Goal: Task Accomplishment & Management: Manage account settings

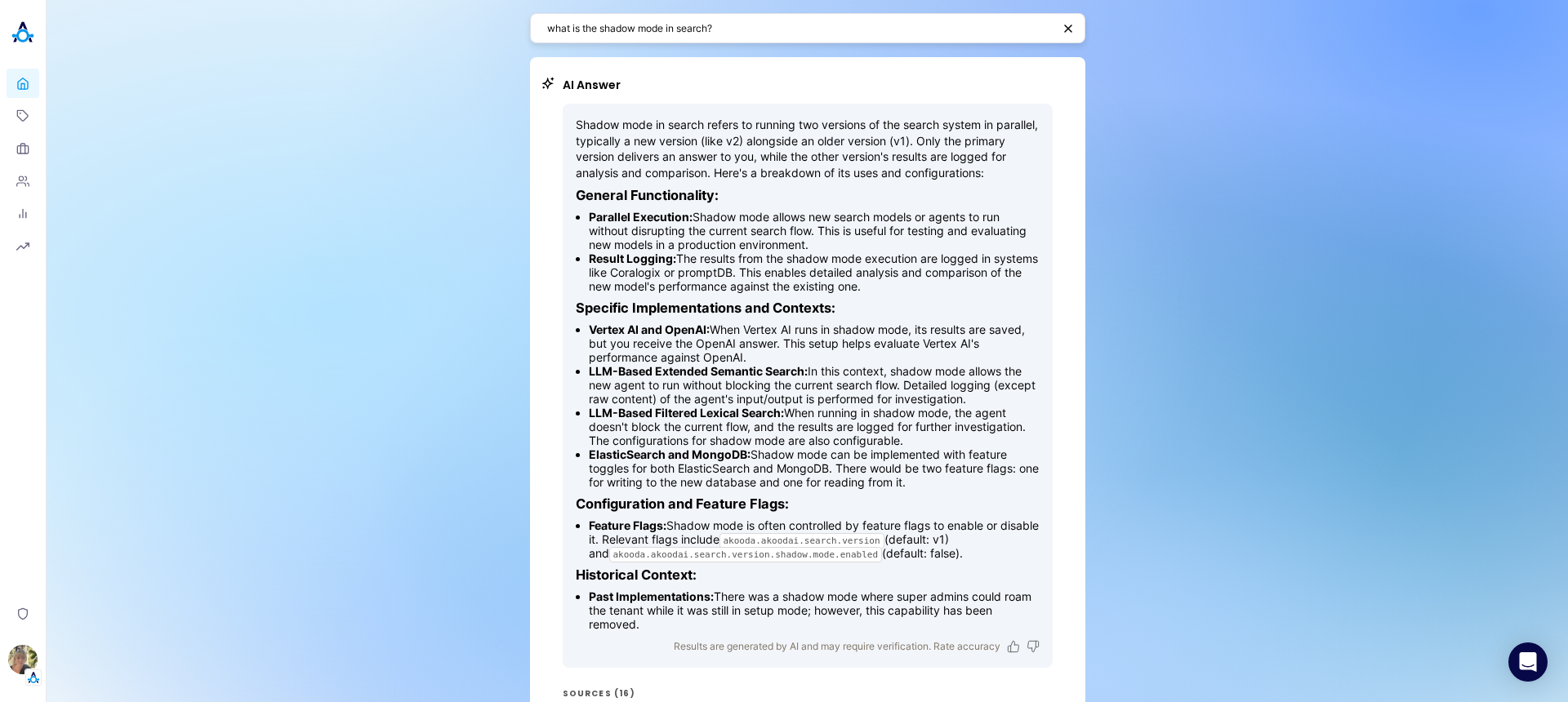
click at [844, 25] on textarea "what is the shadow mode in search?" at bounding box center [799, 28] width 505 height 15
click at [848, 27] on textarea "what is the shadow mode in search?" at bounding box center [799, 28] width 505 height 15
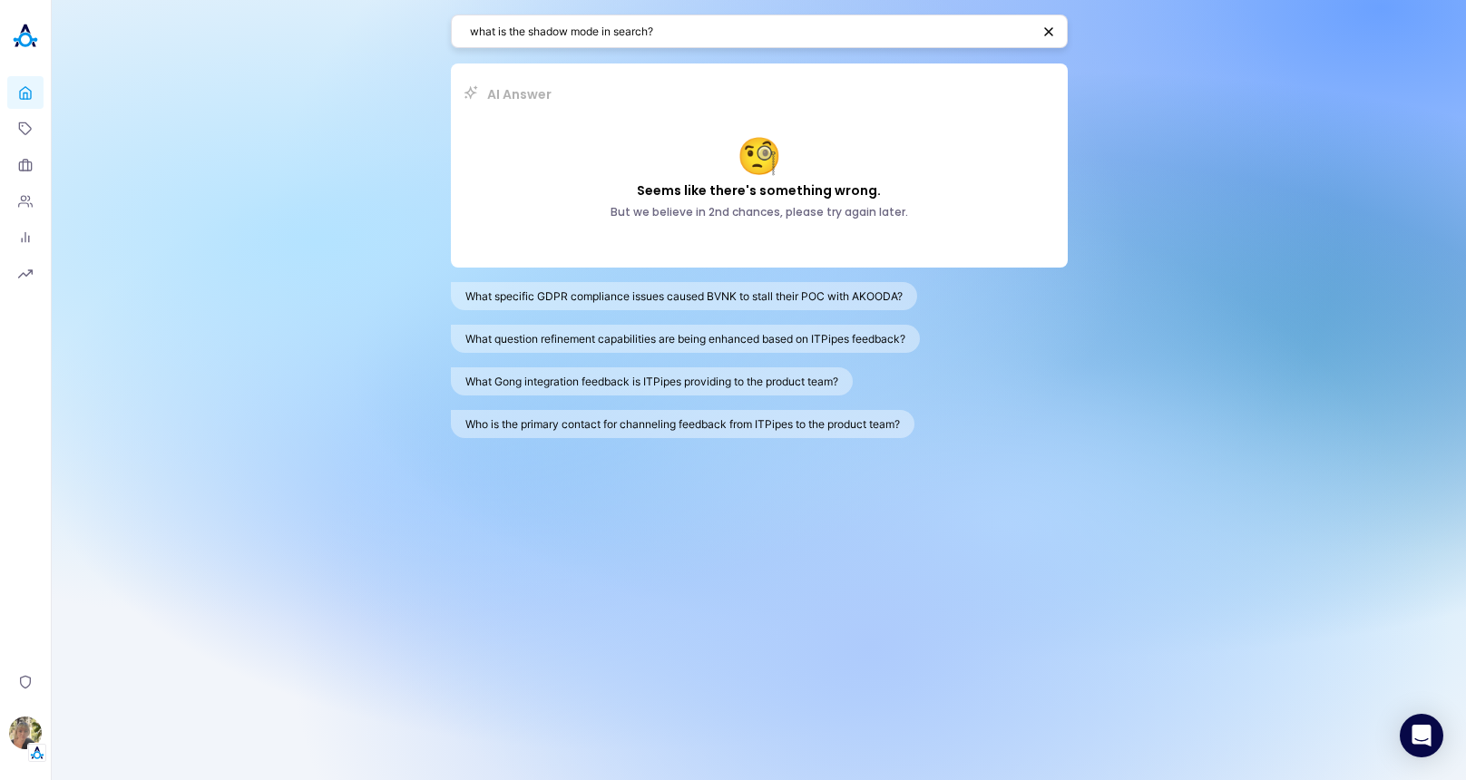
click at [1198, 211] on div "what is the shadow mode in search? AI Answer 🧐 Seems like there's something wro…" at bounding box center [759, 390] width 1414 height 780
click at [917, 23] on textarea "what is the shadow mode in search?" at bounding box center [750, 31] width 561 height 17
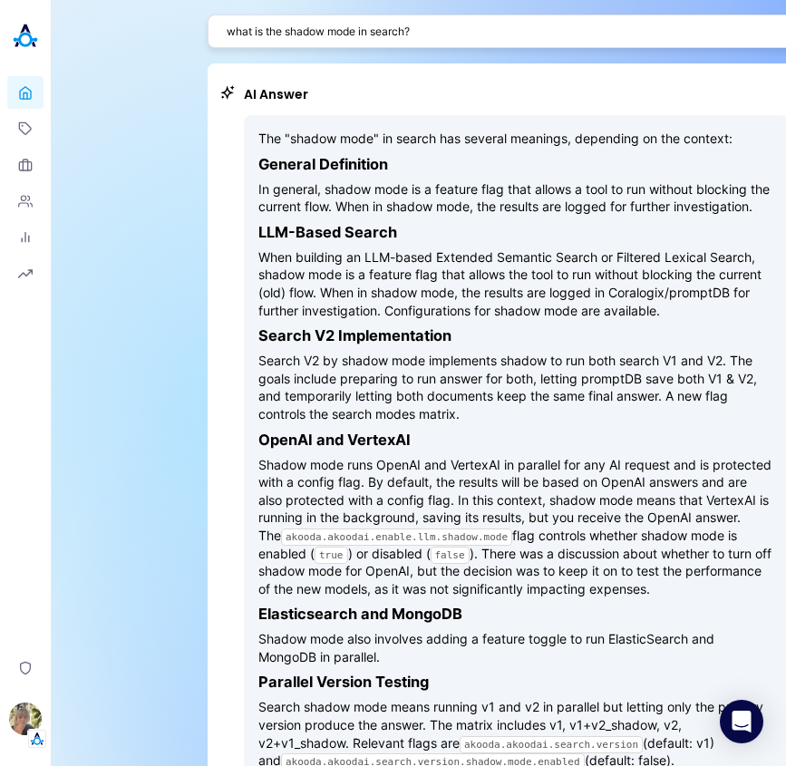
scroll to position [440, 0]
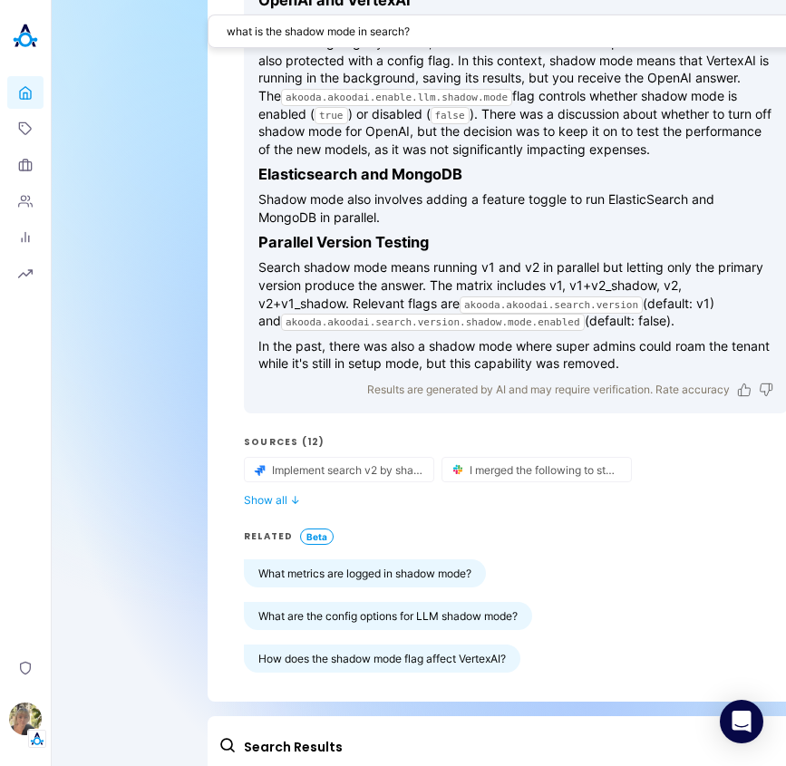
drag, startPoint x: 786, startPoint y: 9, endPoint x: 827, endPoint y: 18, distance: 42.7
click at [786, 18] on html "Loading... Home Topics Organizations People Analytics Reports Privacy [PERSON_N…" at bounding box center [393, 383] width 786 height 766
click at [599, 183] on h3 "Elasticsearch and MongoDB" at bounding box center [516, 174] width 515 height 18
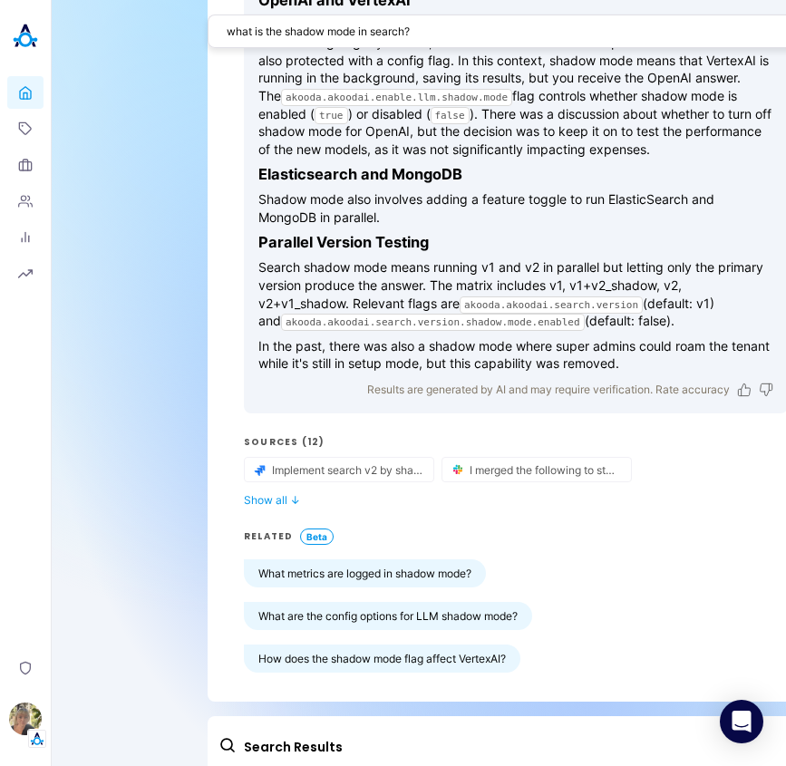
click at [582, 145] on p "Shadow mode runs OpenAI and VertexAI in parallel for any AI request and is prot…" at bounding box center [516, 87] width 515 height 142
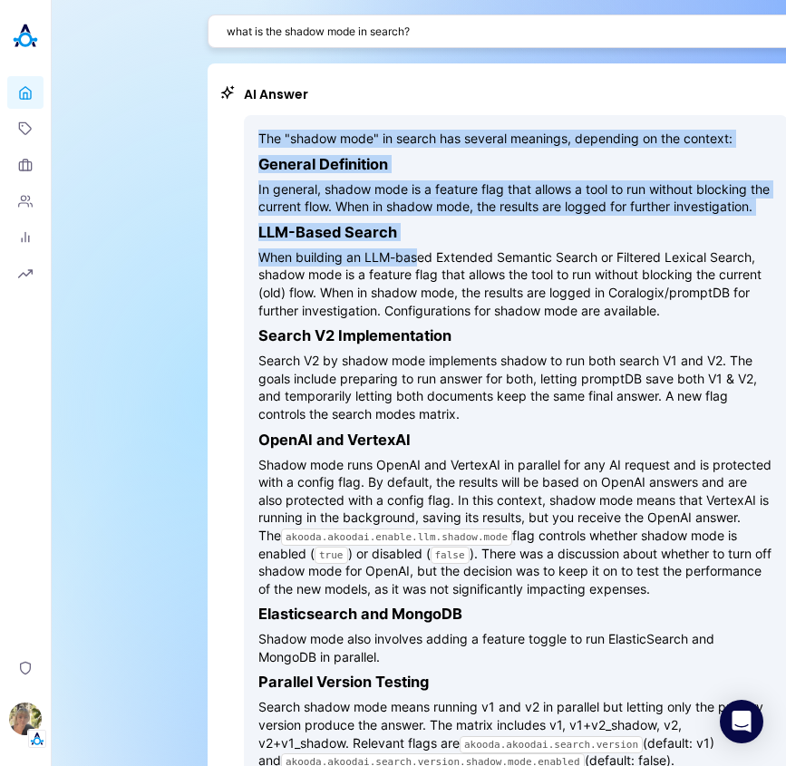
scroll to position [562, 0]
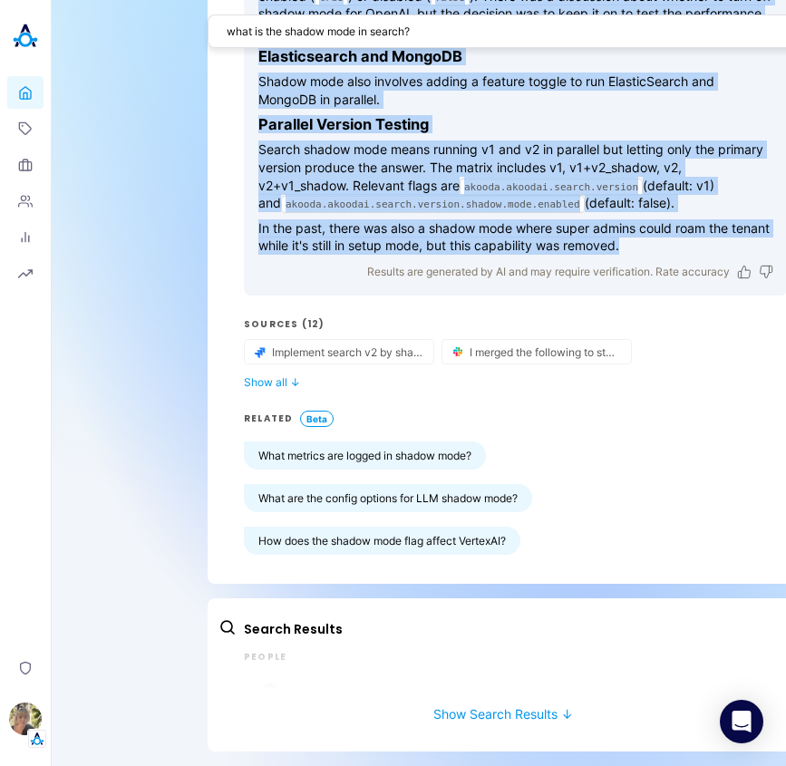
drag, startPoint x: 253, startPoint y: 130, endPoint x: 681, endPoint y: 261, distance: 447.9
copy div "The "shadow mode" in search has several meanings, depending on the context: Gen…"
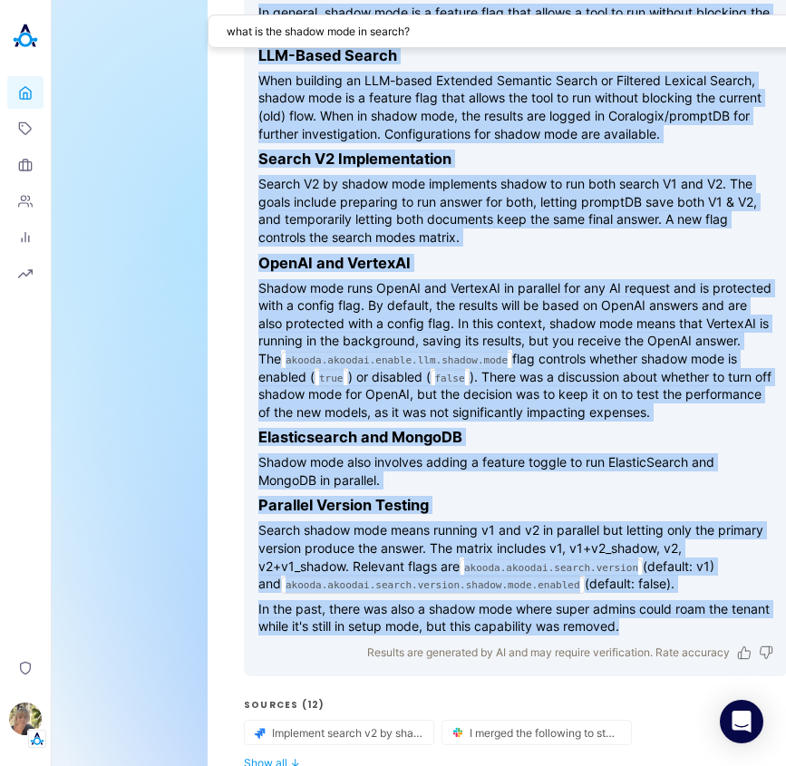
scroll to position [0, 0]
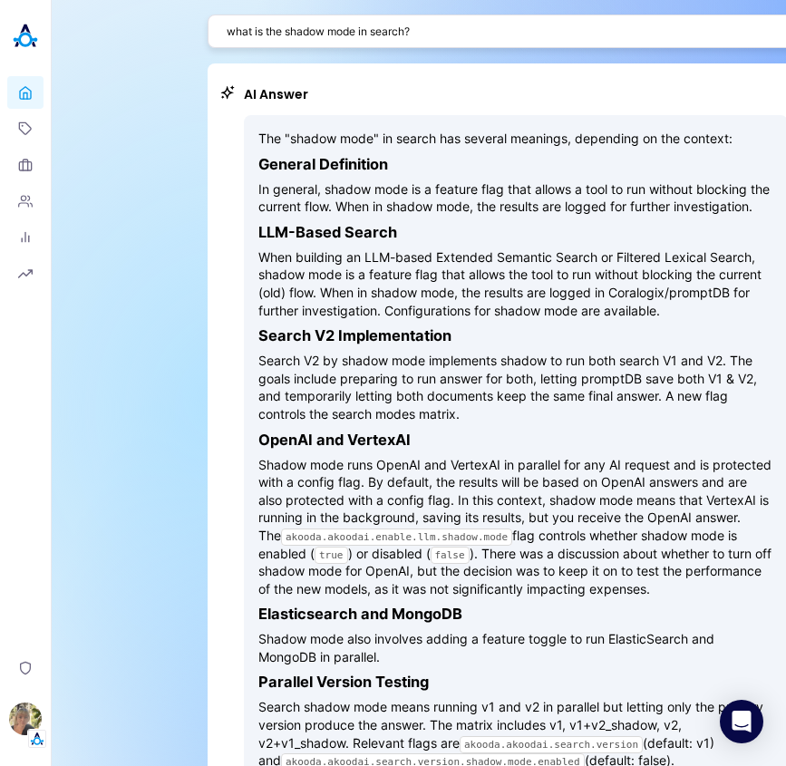
click at [465, 17] on div "what is the shadow mode in search?" at bounding box center [516, 32] width 617 height 34
click at [463, 31] on textarea "what is the shadow mode in search?" at bounding box center [507, 31] width 561 height 17
type textarea "א"
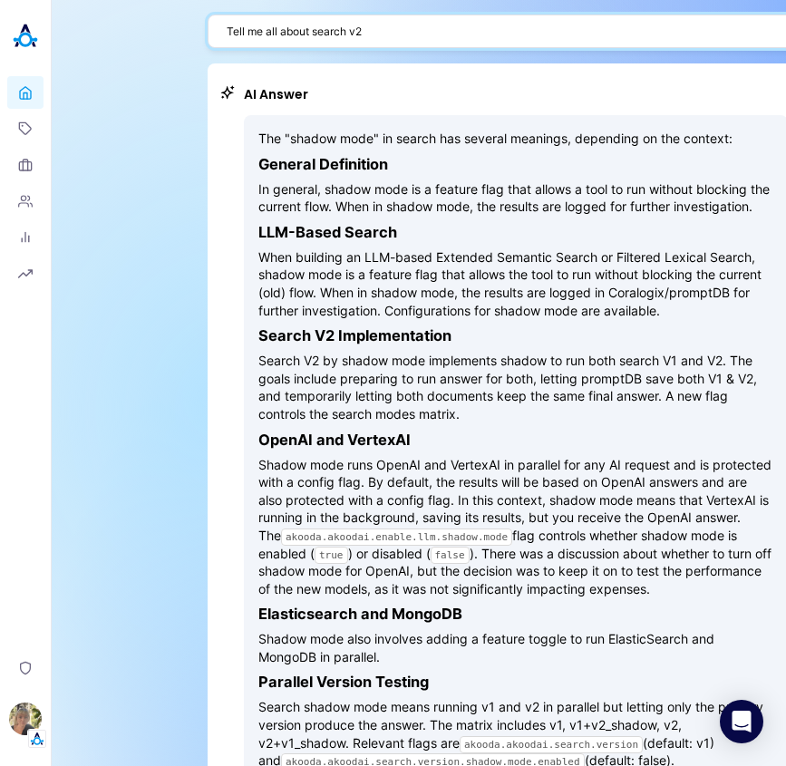
type textarea "Tell me all about search v2"
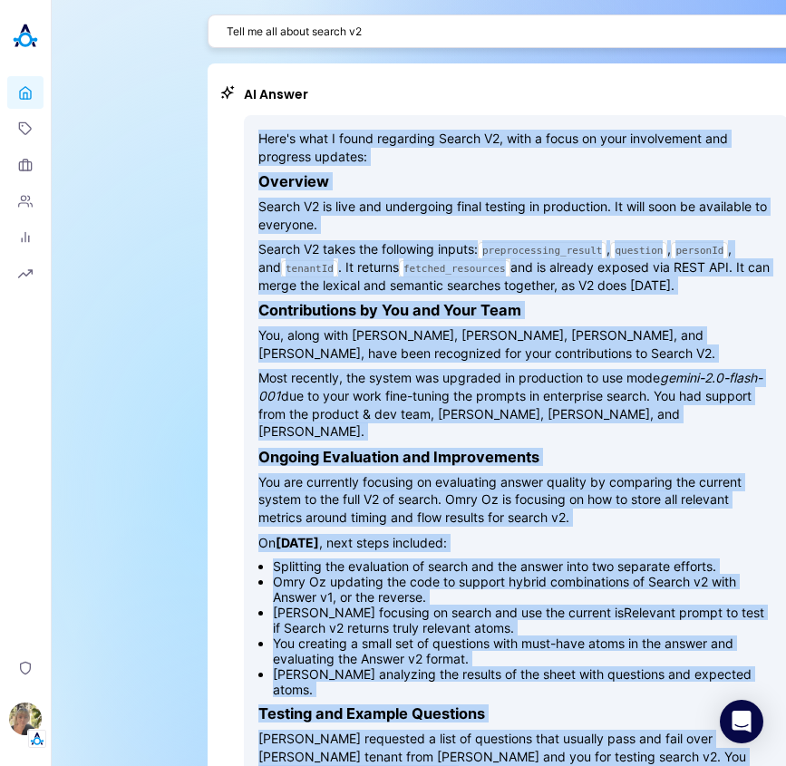
drag, startPoint x: 346, startPoint y: 492, endPoint x: 250, endPoint y: 120, distance: 384.1
click at [250, 120] on div "Here's what I found regarding Search V2, with a focus on your involvement and p…" at bounding box center [516, 635] width 544 height 1041
copy div "Here's what I found regarding Search V2, with a focus on your involvement and p…"
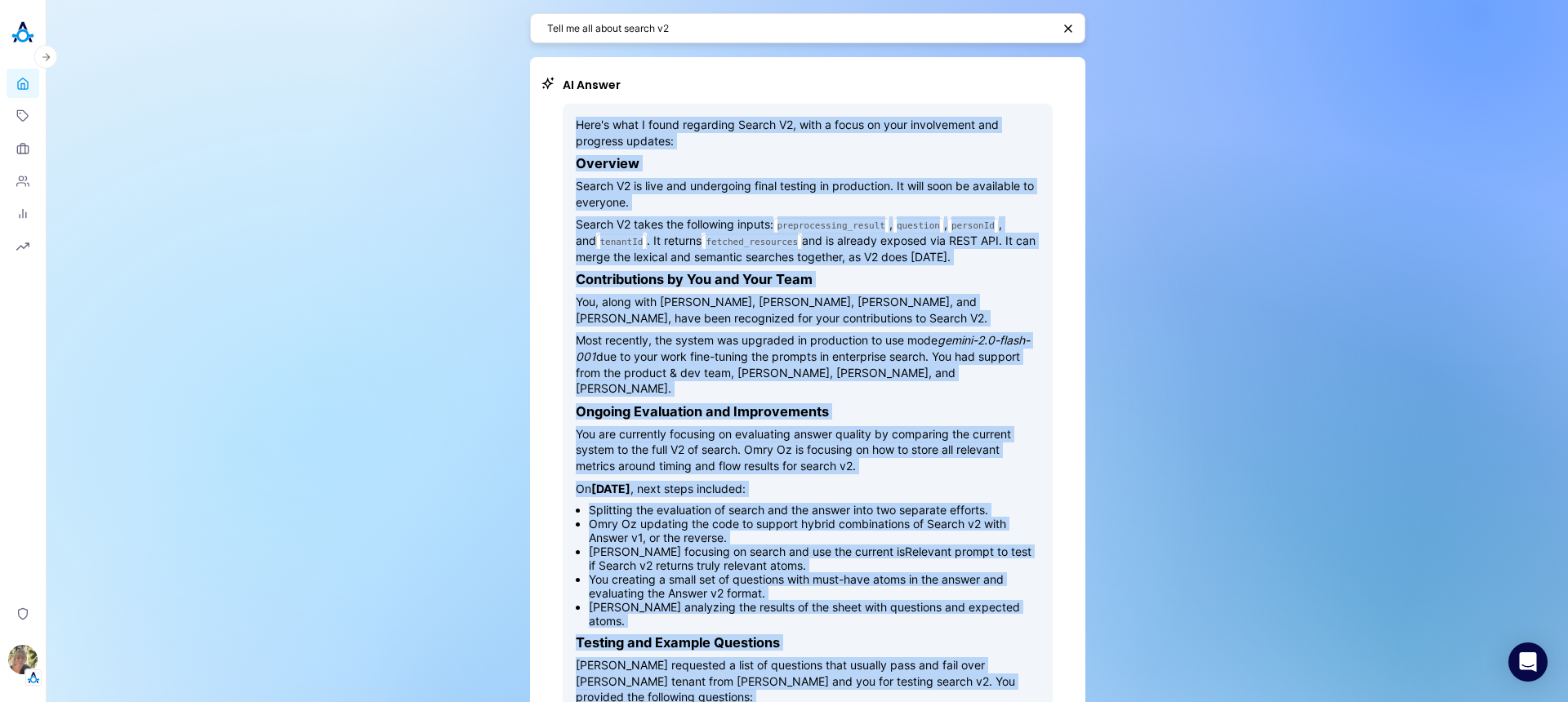
click at [31, 86] on link "Home" at bounding box center [23, 83] width 32 height 30
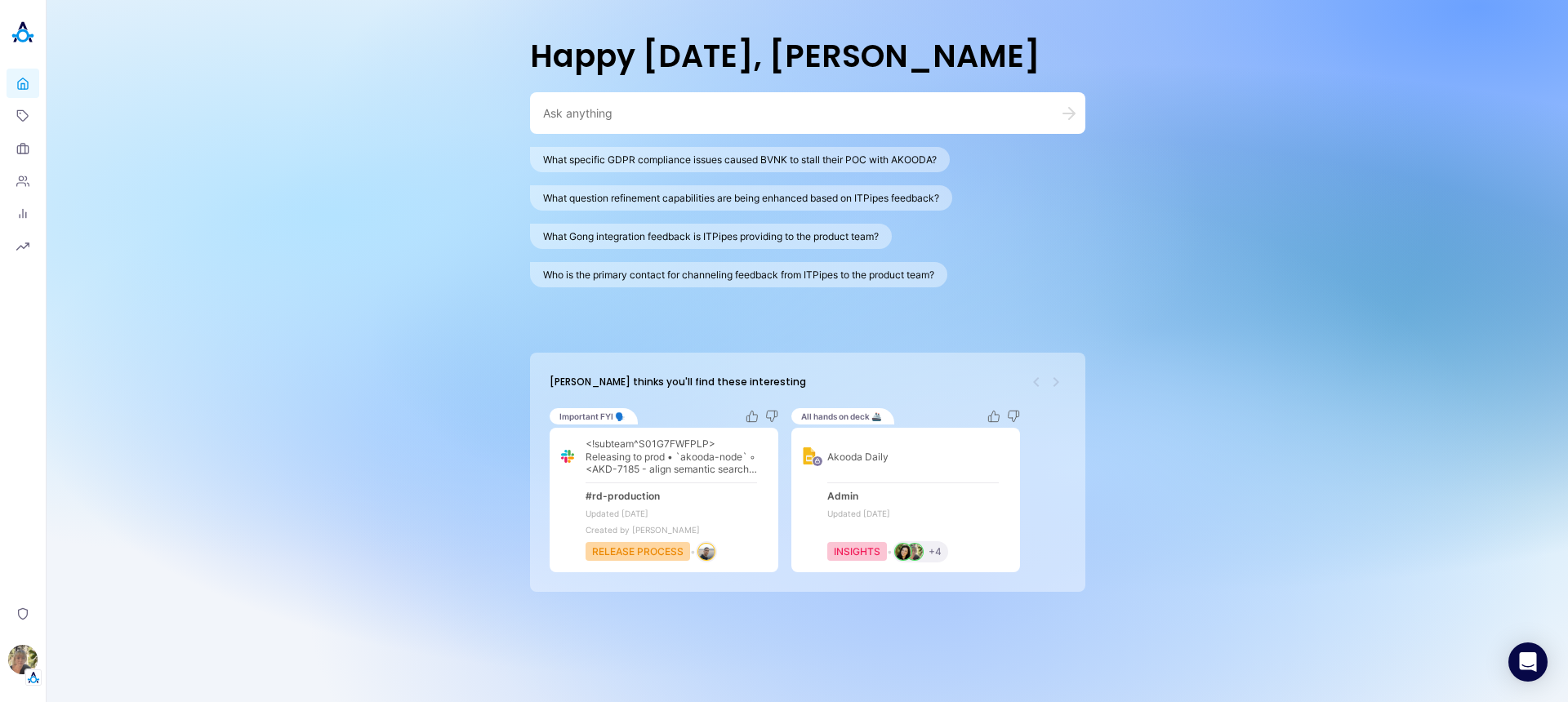
drag, startPoint x: 785, startPoint y: 372, endPoint x: 500, endPoint y: 386, distance: 285.3
click at [500, 386] on div "Happy Monday, Alisa What specific GDPR compliance issues caused BVNK to stall t…" at bounding box center [807, 351] width 1521 height 702
click at [401, 460] on div "Happy Monday, Alisa What specific GDPR compliance issues caused BVNK to stall t…" at bounding box center [807, 351] width 1521 height 702
click at [16, 113] on icon at bounding box center [23, 116] width 14 height 14
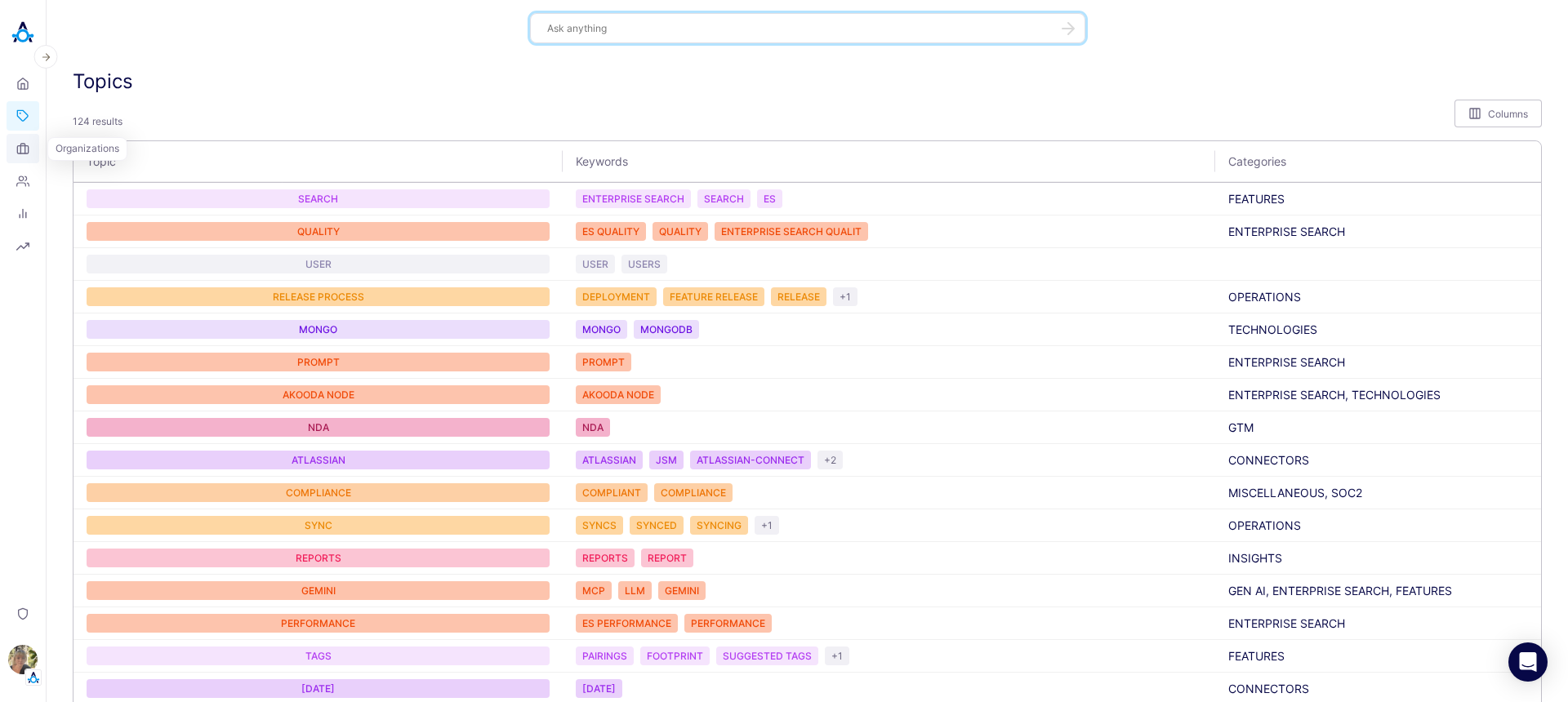
click at [16, 142] on icon at bounding box center [23, 148] width 14 height 14
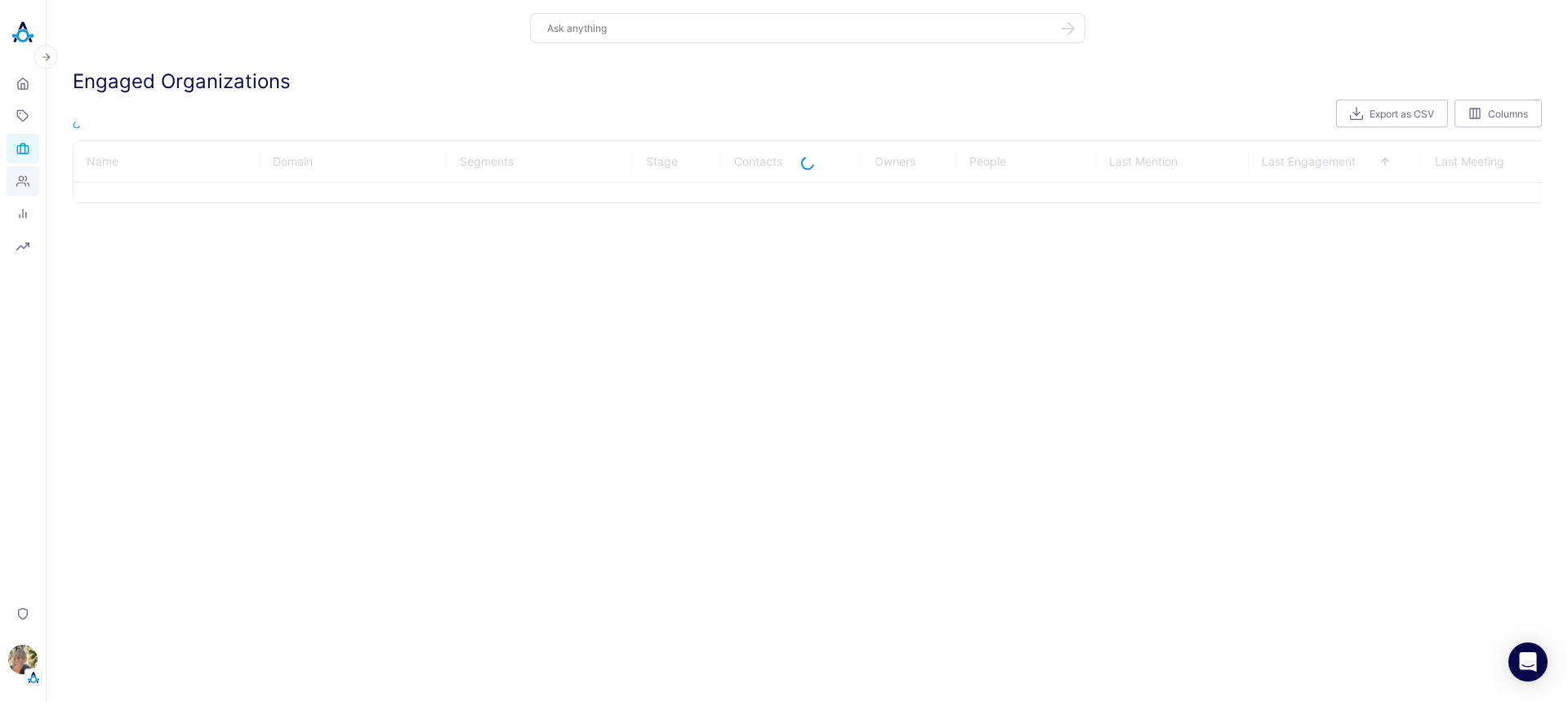
click at [11, 176] on link "People" at bounding box center [23, 181] width 32 height 30
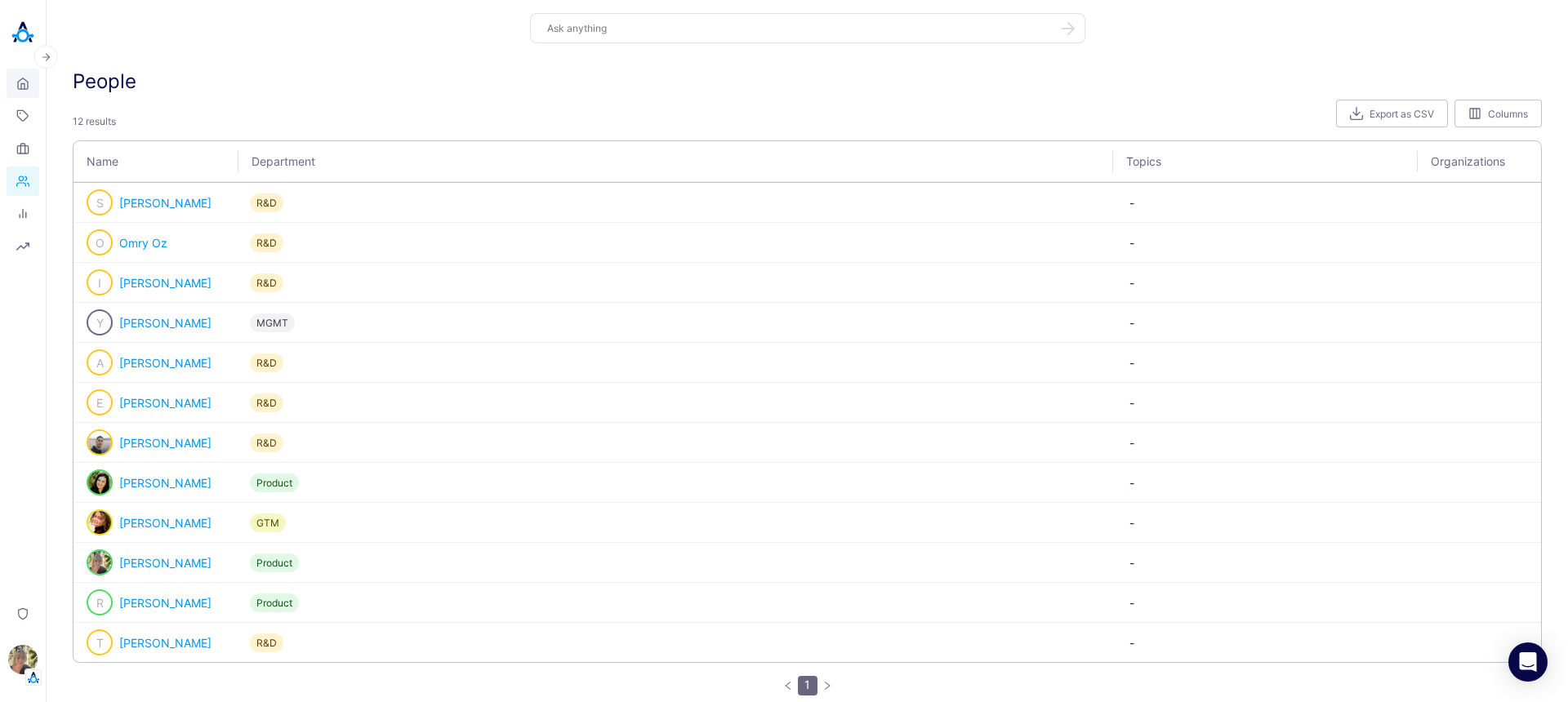
click at [18, 86] on icon at bounding box center [23, 83] width 14 height 15
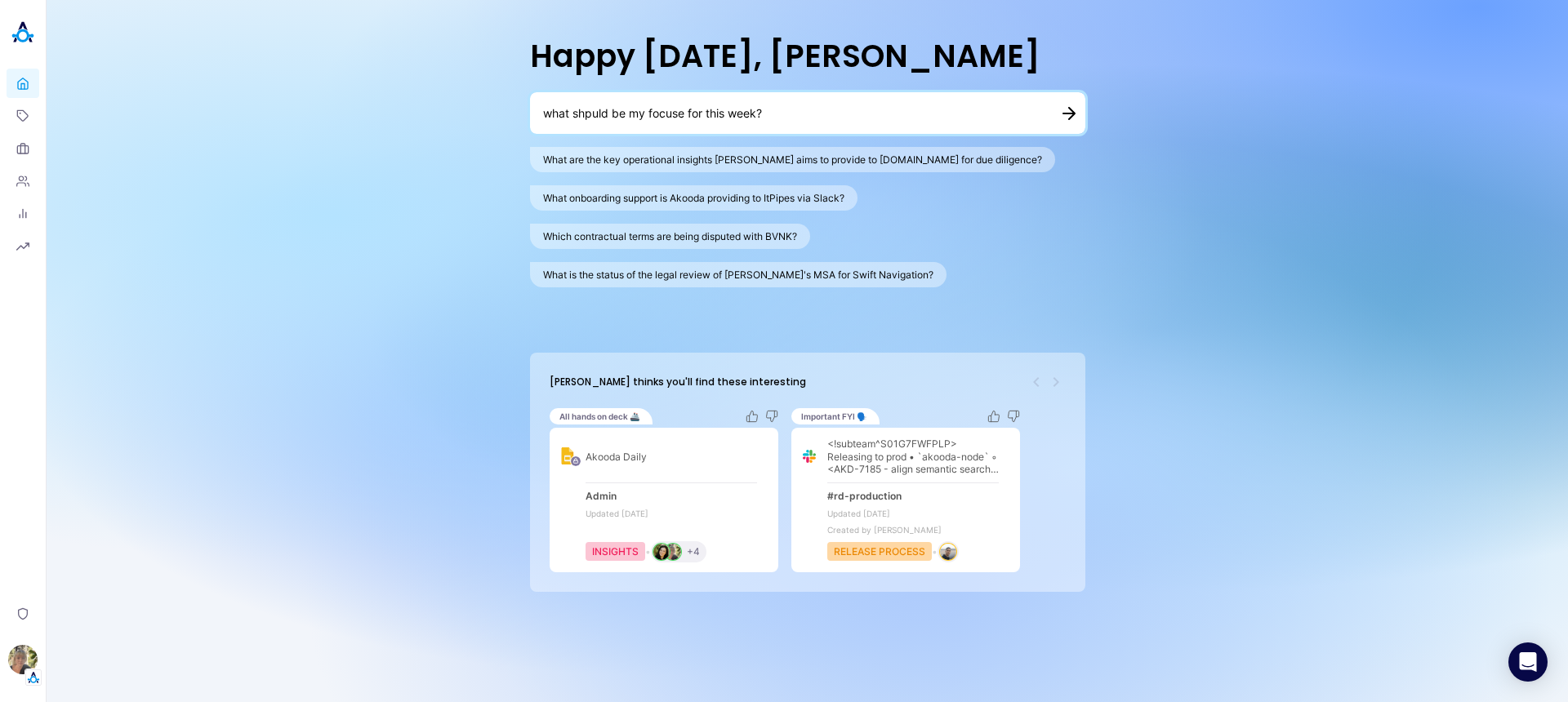
type textarea "what shpuld be my focuse for this week?"
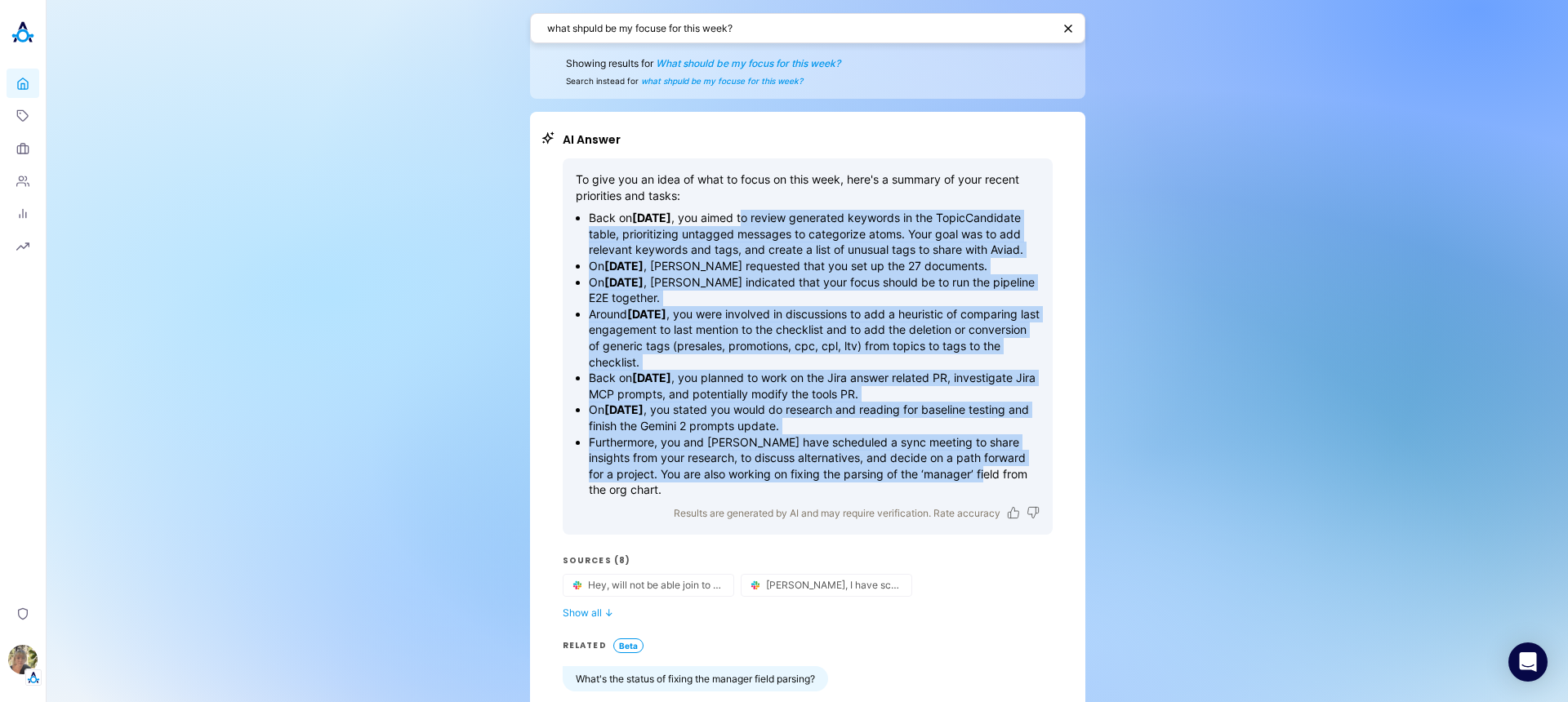
drag, startPoint x: 802, startPoint y: 212, endPoint x: 948, endPoint y: 487, distance: 311.4
click at [978, 498] on ul "Back on November 3, 2024 , you aimed to review generated keywords in the TopicC…" at bounding box center [807, 354] width 464 height 288
click at [939, 481] on p "Furthermore, you and Itamar Niddam have scheduled a sync meeting to share insig…" at bounding box center [814, 466] width 451 height 64
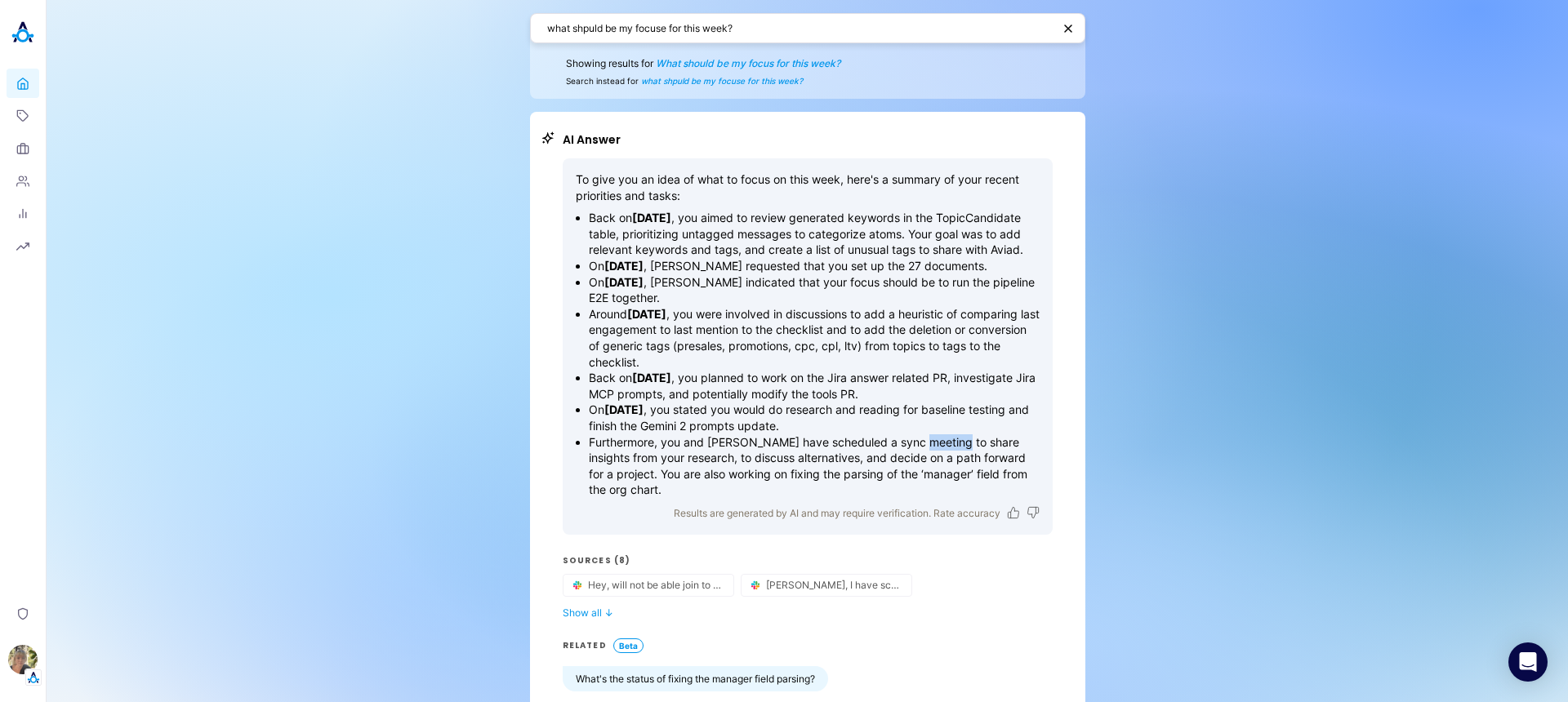
click at [939, 481] on p "Furthermore, you and Itamar Niddam have scheduled a sync meeting to share insig…" at bounding box center [814, 466] width 451 height 64
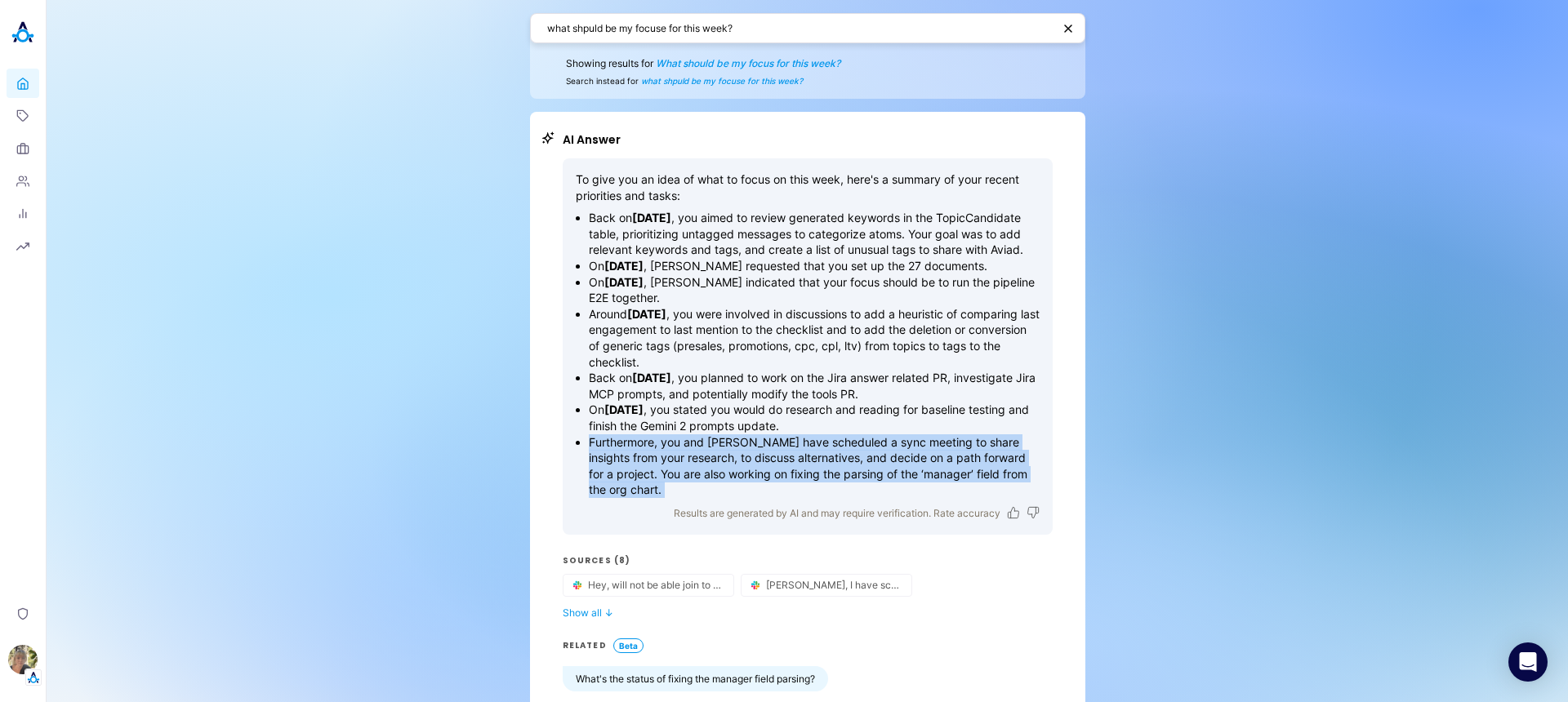
click at [939, 481] on p "Furthermore, you and Itamar Niddam have scheduled a sync meeting to share insig…" at bounding box center [814, 466] width 451 height 64
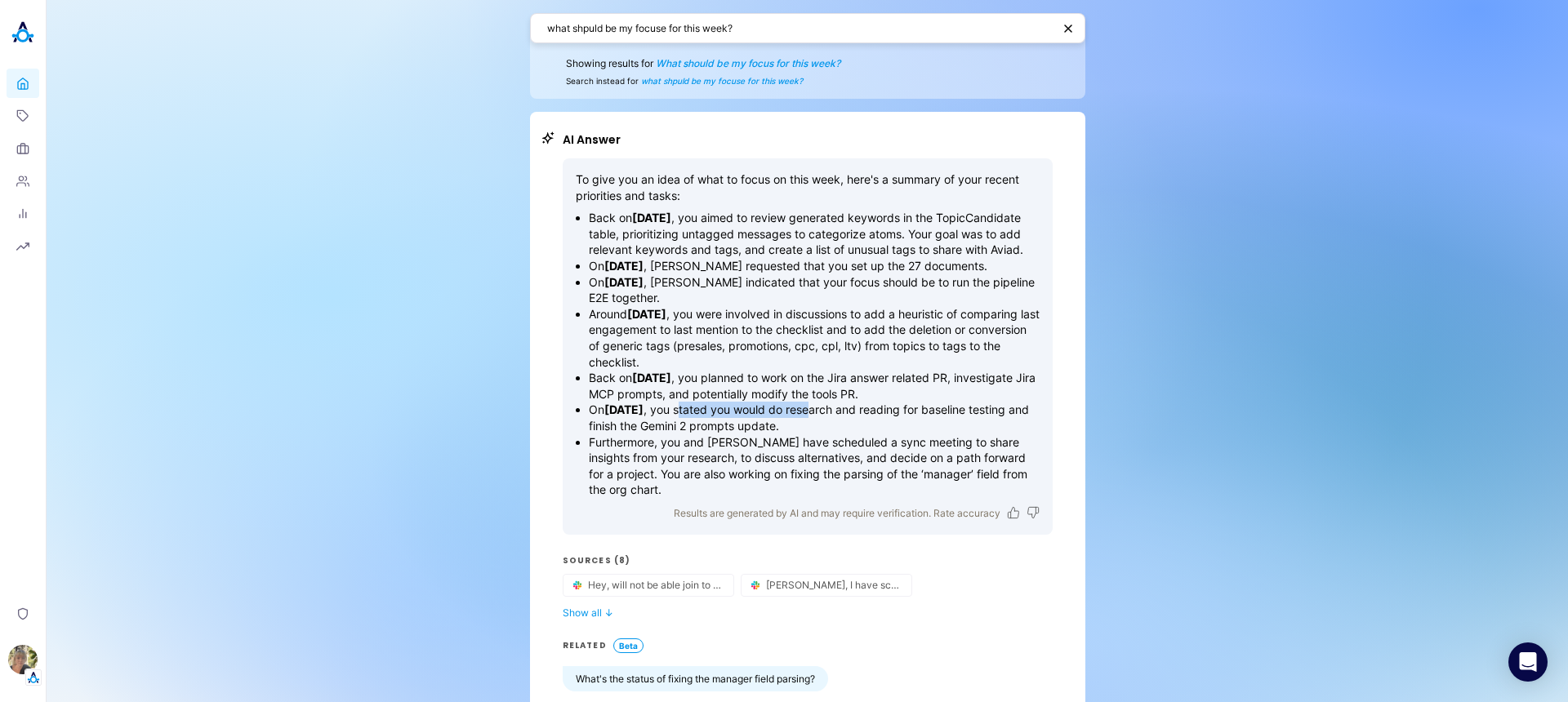
drag, startPoint x: 853, startPoint y: 444, endPoint x: 725, endPoint y: 447, distance: 128.0
click at [725, 434] on p "On March 26, 2025 , you stated you would do research and reading for baseline t…" at bounding box center [814, 417] width 451 height 32
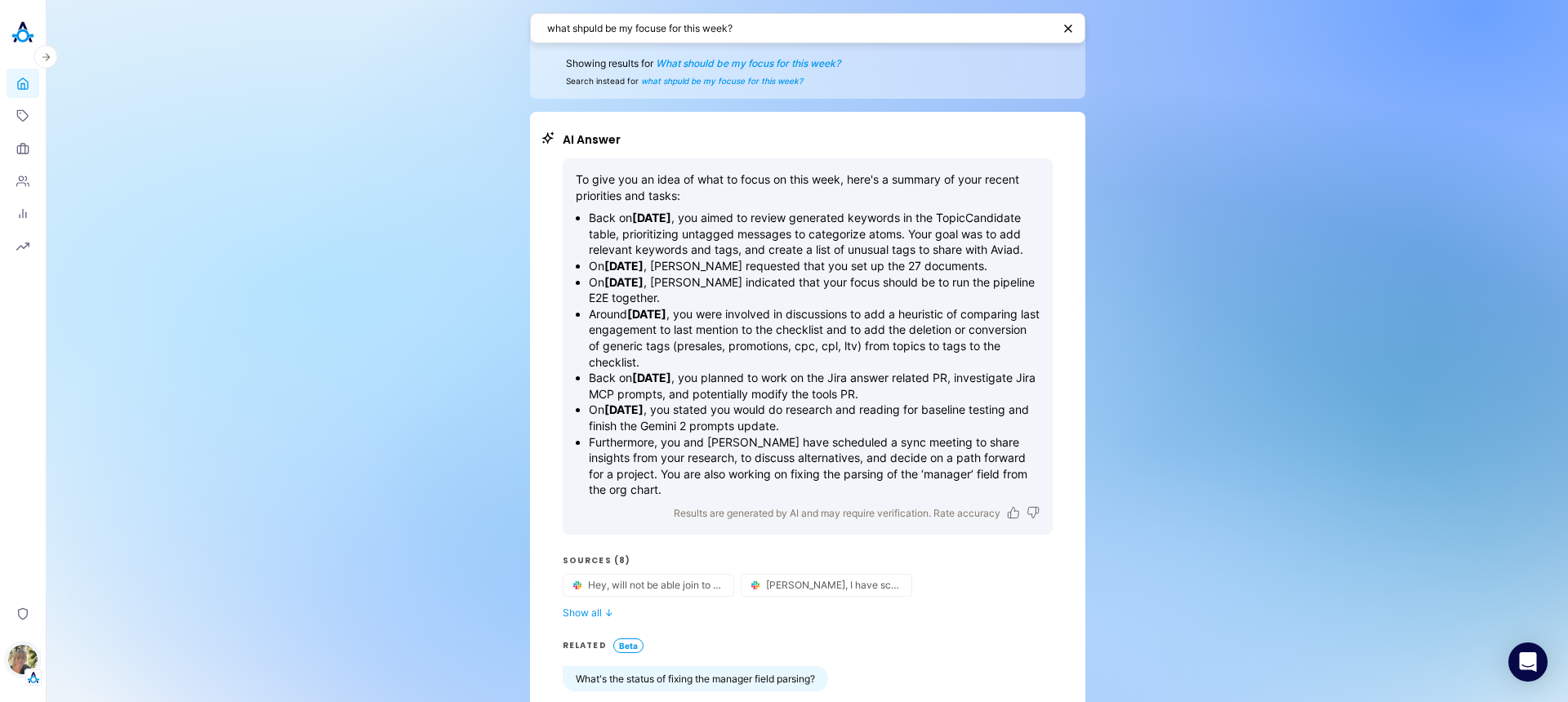
click at [28, 656] on img "button" at bounding box center [23, 660] width 30 height 30
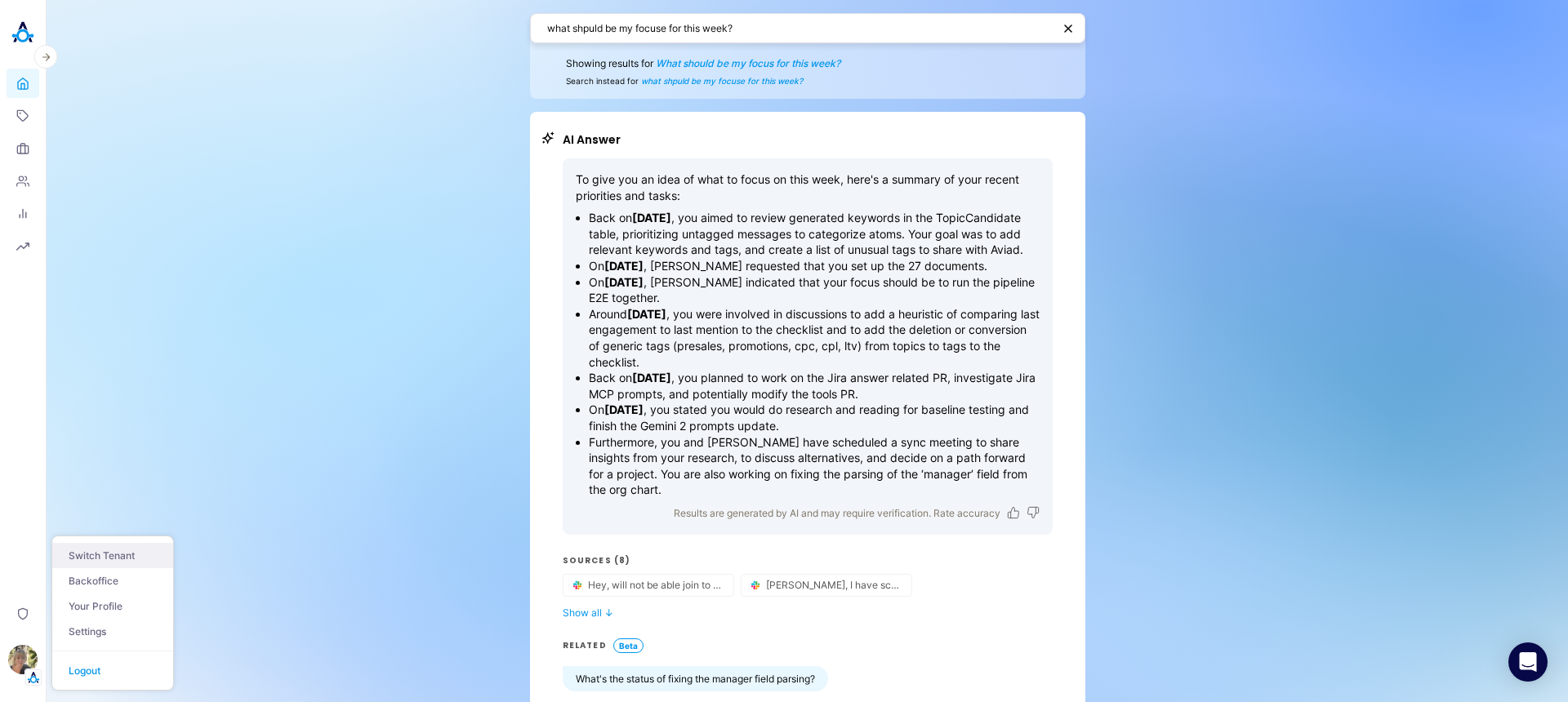
click at [112, 554] on button "Switch Tenant" at bounding box center [113, 555] width 121 height 25
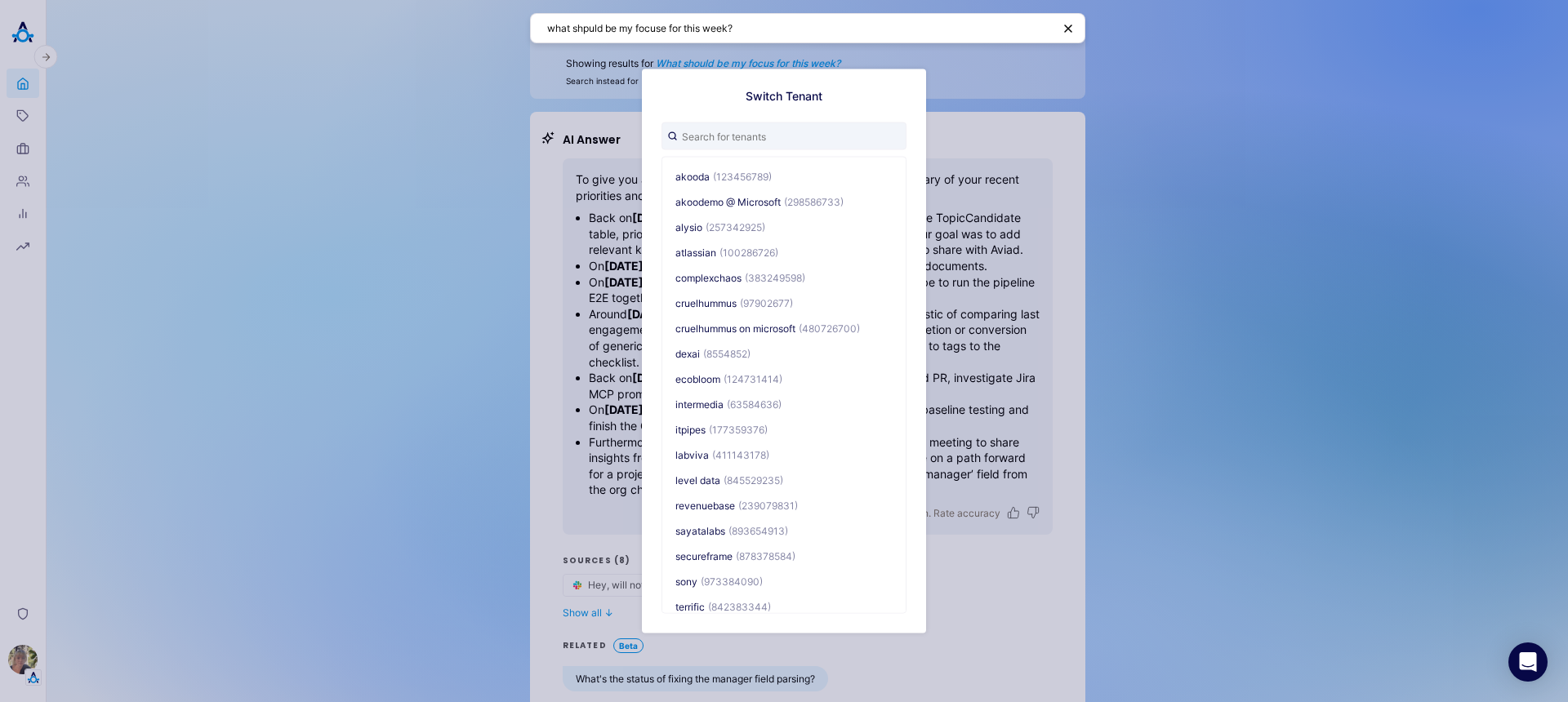
click at [6, 663] on div "Switch Tenant akooda (123456789) akoodemo @ Microsoft (298586733) alysio (25734…" at bounding box center [784, 351] width 1568 height 702
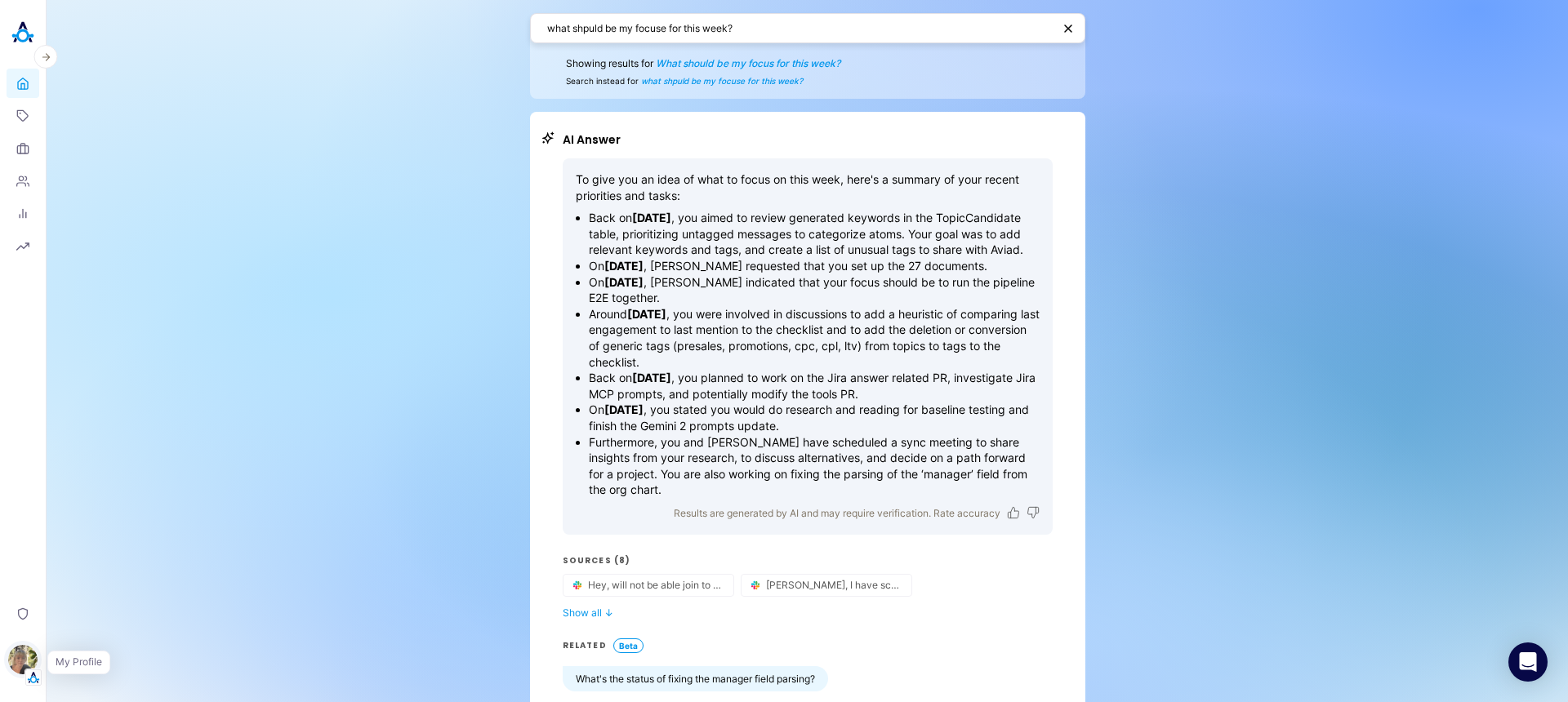
click at [25, 663] on img "button" at bounding box center [23, 660] width 30 height 30
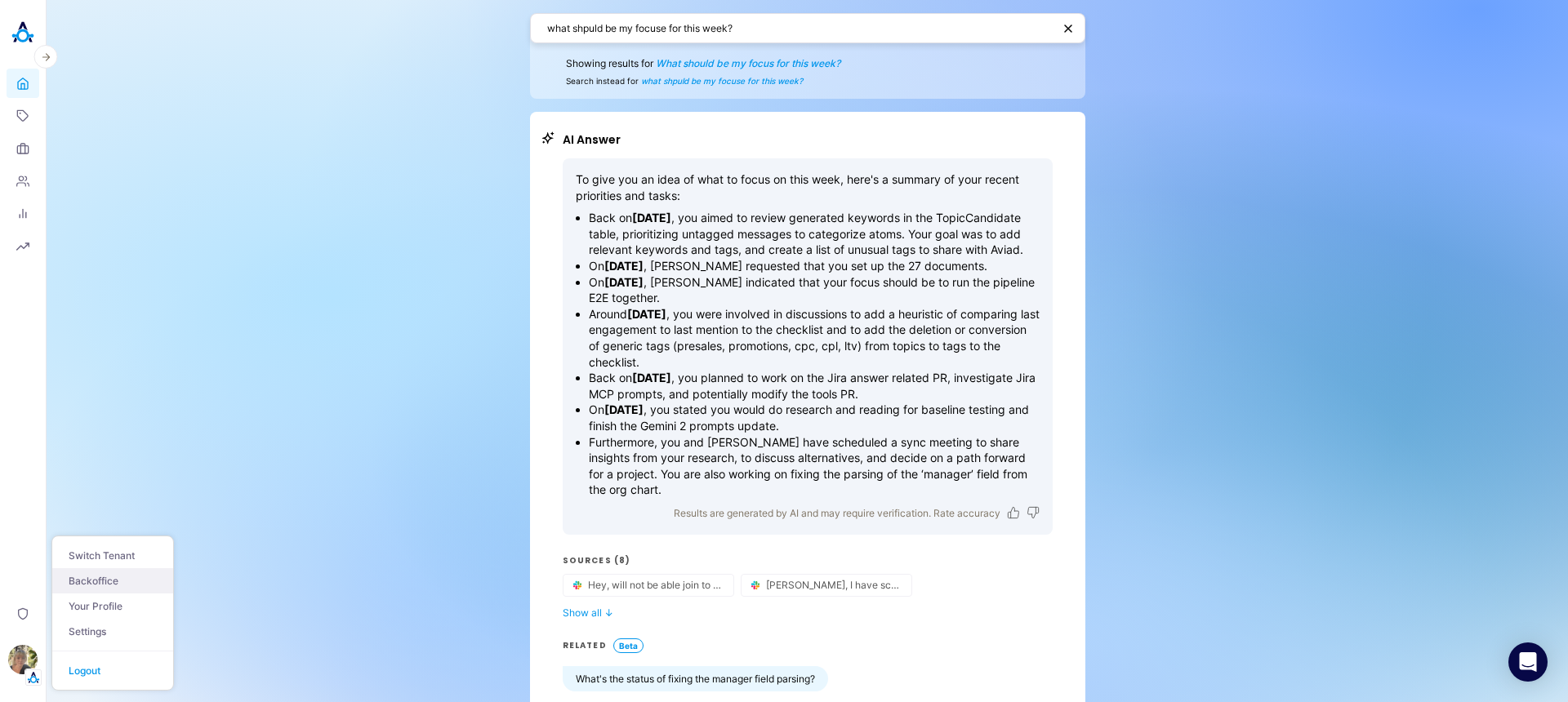
click at [97, 577] on link "Backoffice" at bounding box center [113, 580] width 121 height 25
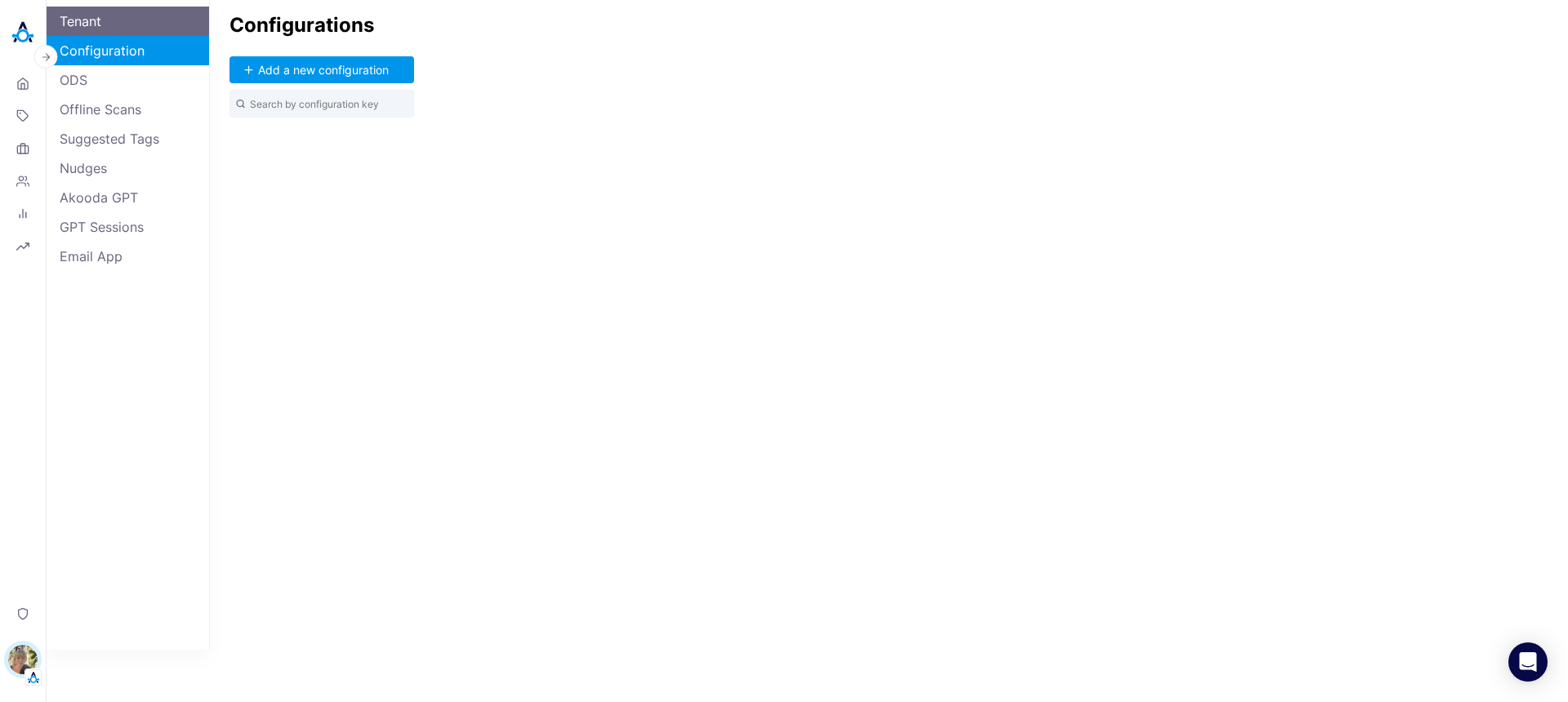
click at [115, 23] on link "Tenant" at bounding box center [128, 21] width 163 height 30
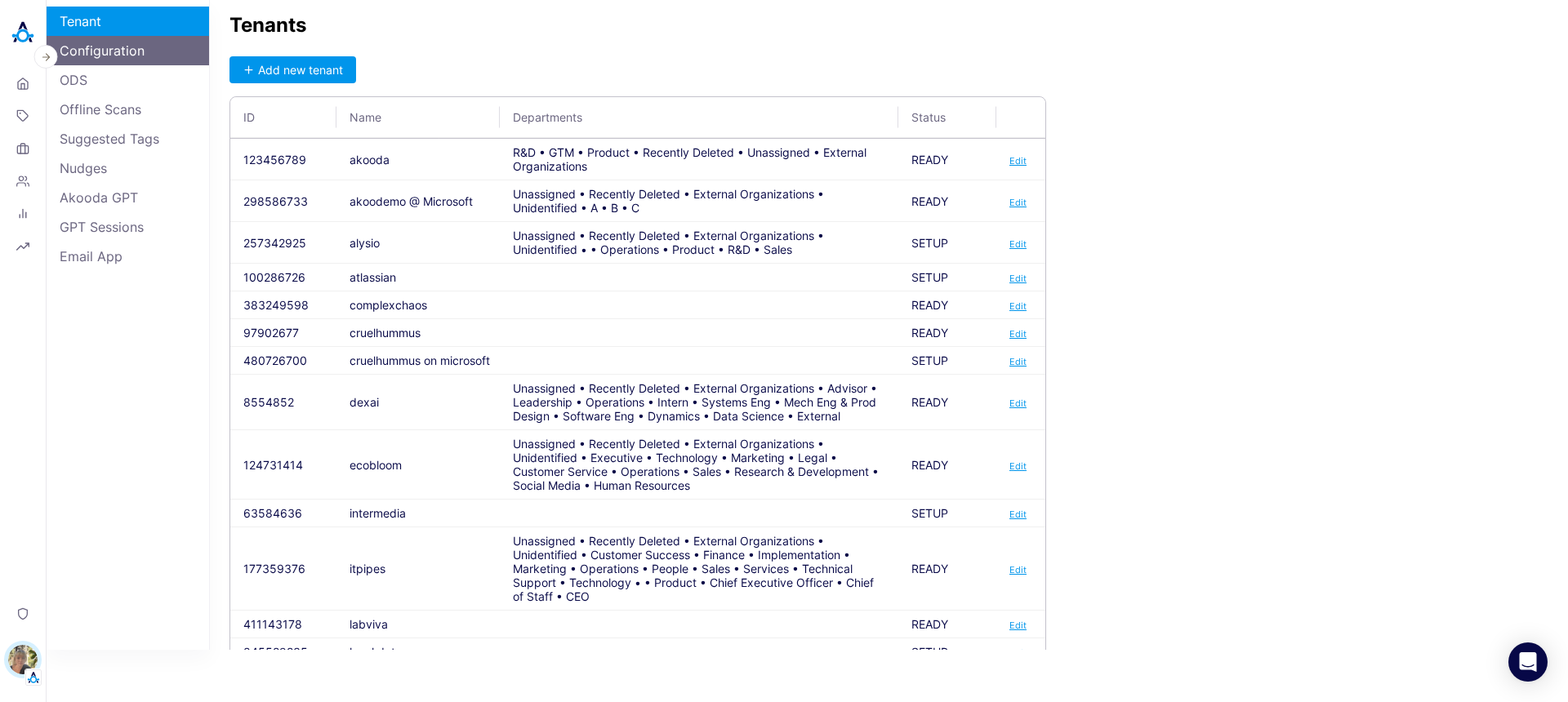
click at [123, 49] on link "Configuration" at bounding box center [128, 50] width 163 height 30
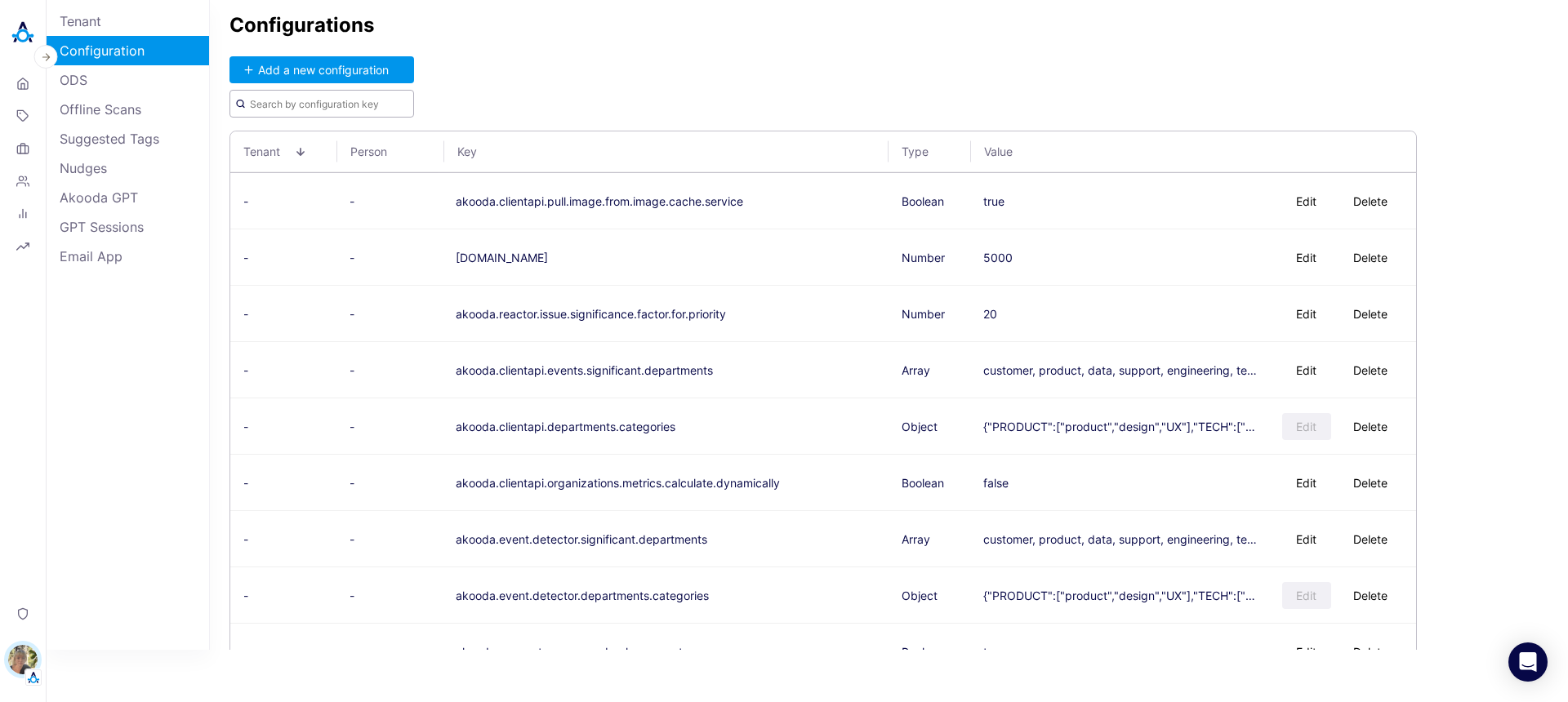
click at [336, 105] on input "text" at bounding box center [321, 104] width 185 height 28
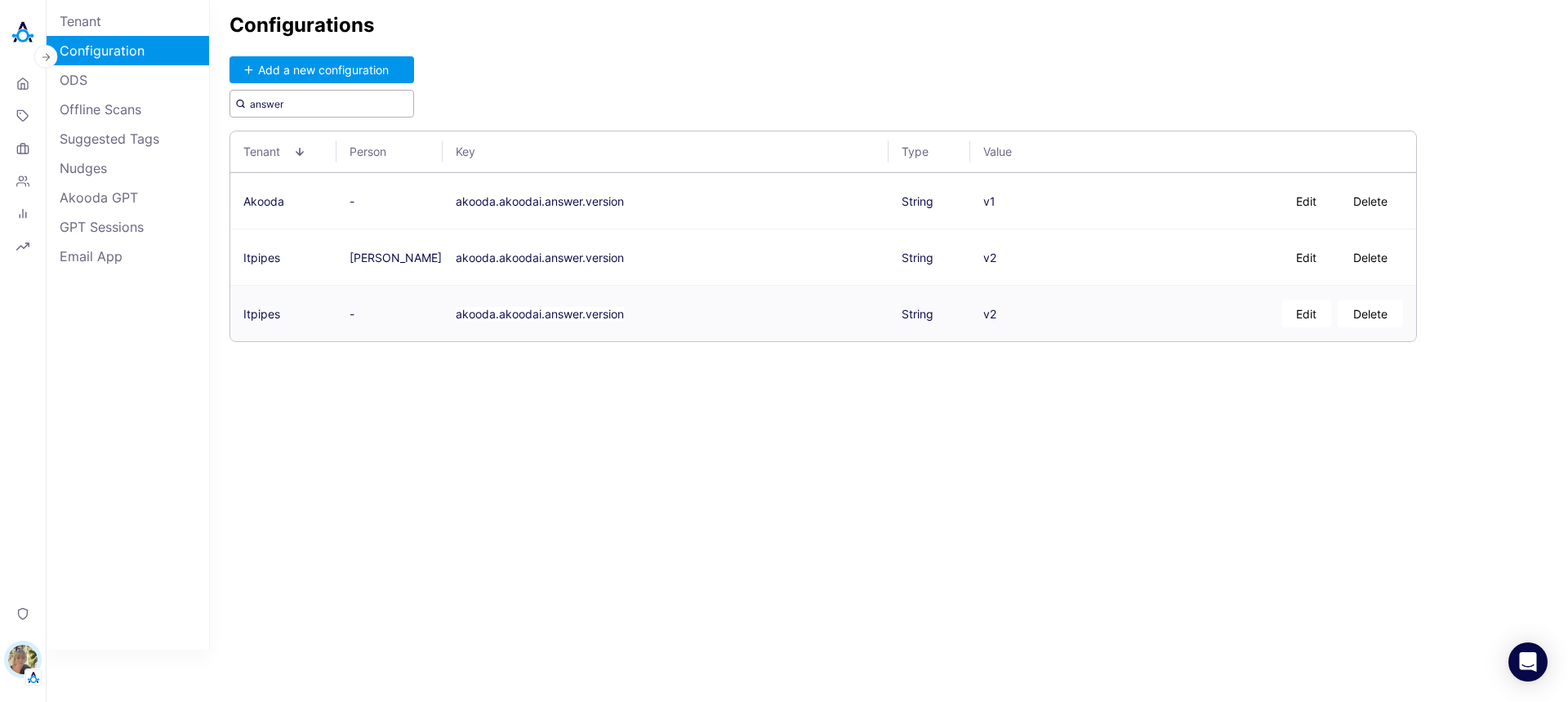
type input "answer"
click at [1306, 315] on button "Edit" at bounding box center [1306, 314] width 49 height 27
click at [1068, 310] on textarea "v2" at bounding box center [1058, 313] width 150 height 40
type textarea "v1"
click at [1182, 315] on button "Save" at bounding box center [1166, 314] width 53 height 27
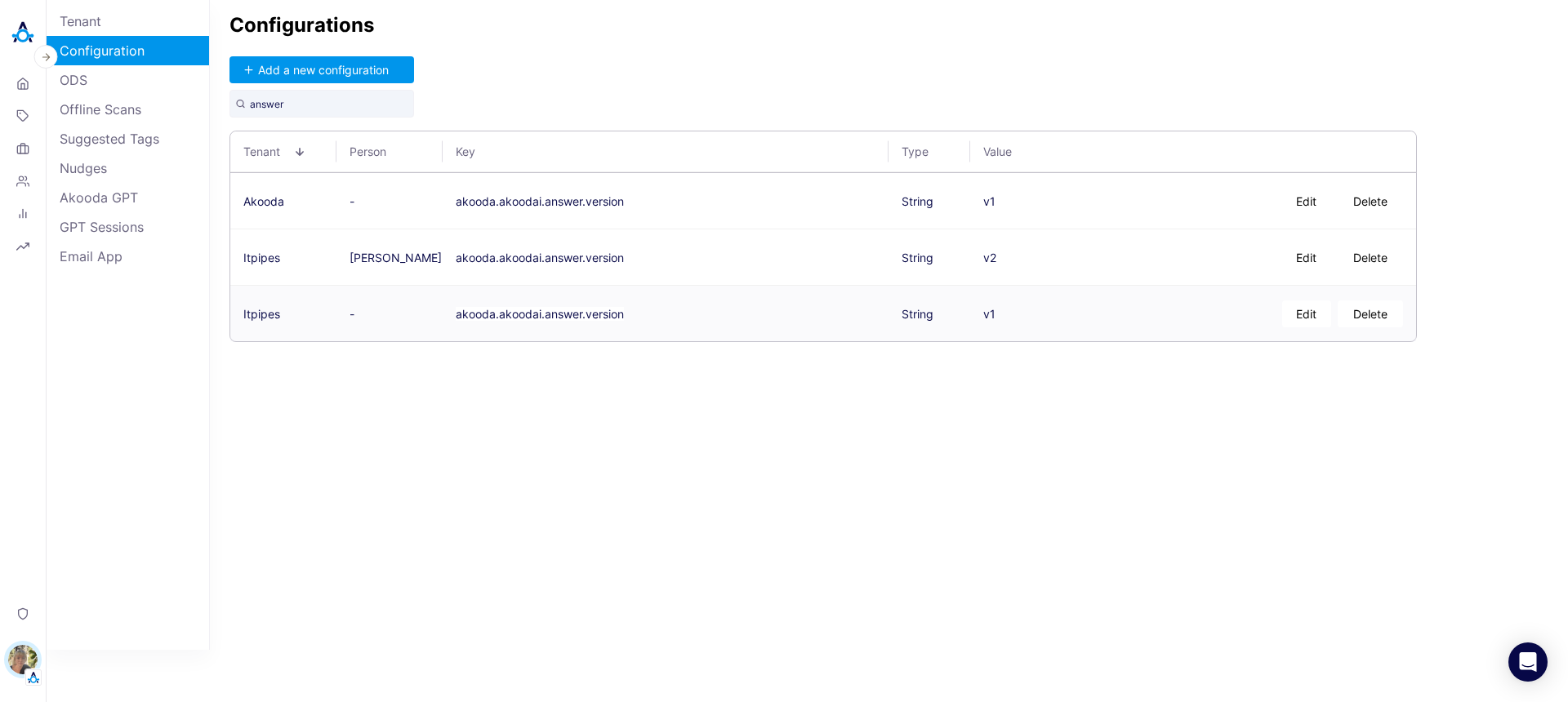
click at [1038, 457] on div "Configurations Add a new configuration answer Tenant Person Key Type Value Akoo…" at bounding box center [888, 325] width 1357 height 650
click at [578, 257] on button "akooda.akoodai.answer.version" at bounding box center [539, 256] width 168 height 14
click at [311, 63] on button "Add a new configuration" at bounding box center [321, 70] width 185 height 27
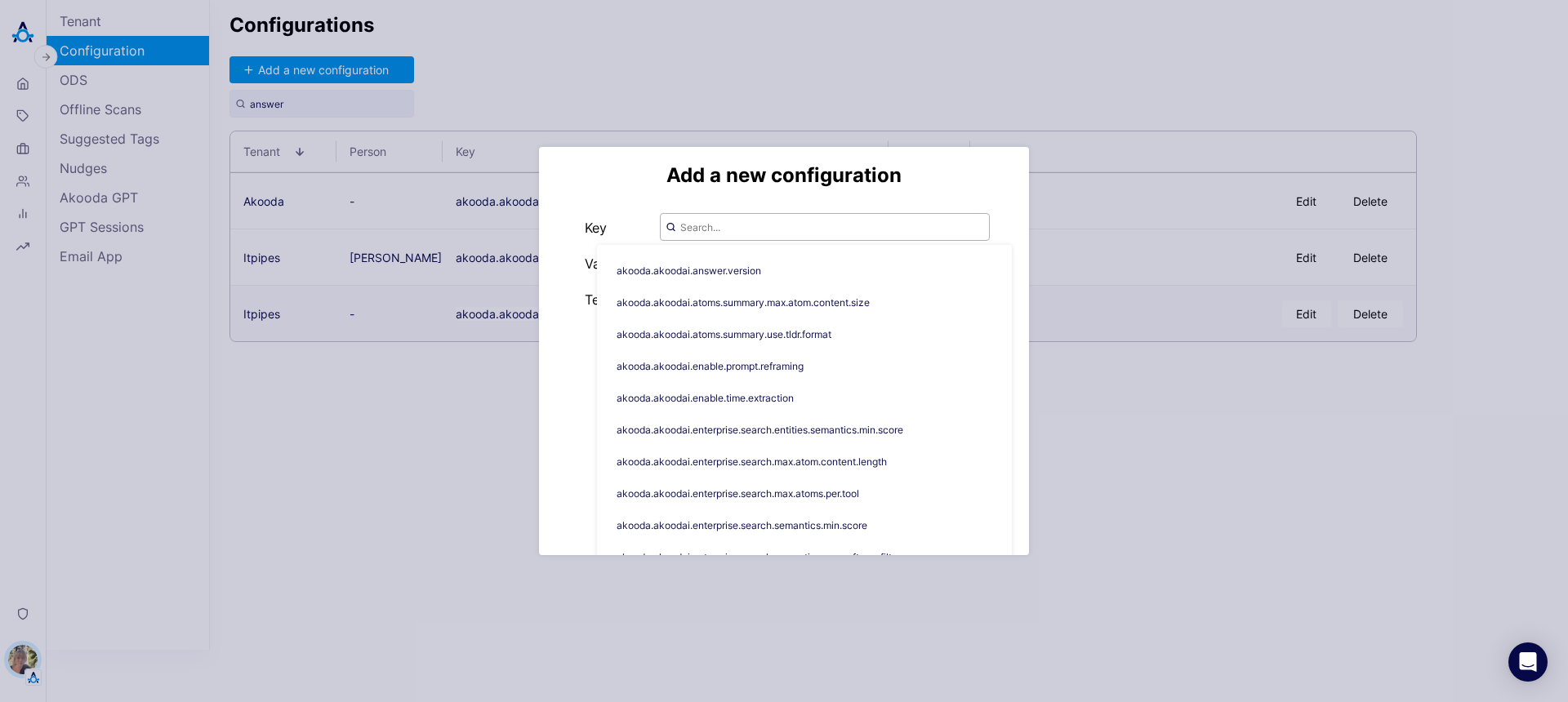
click at [802, 221] on input "text" at bounding box center [825, 227] width 329 height 28
paste input "akooda.akoodai.answer.version"
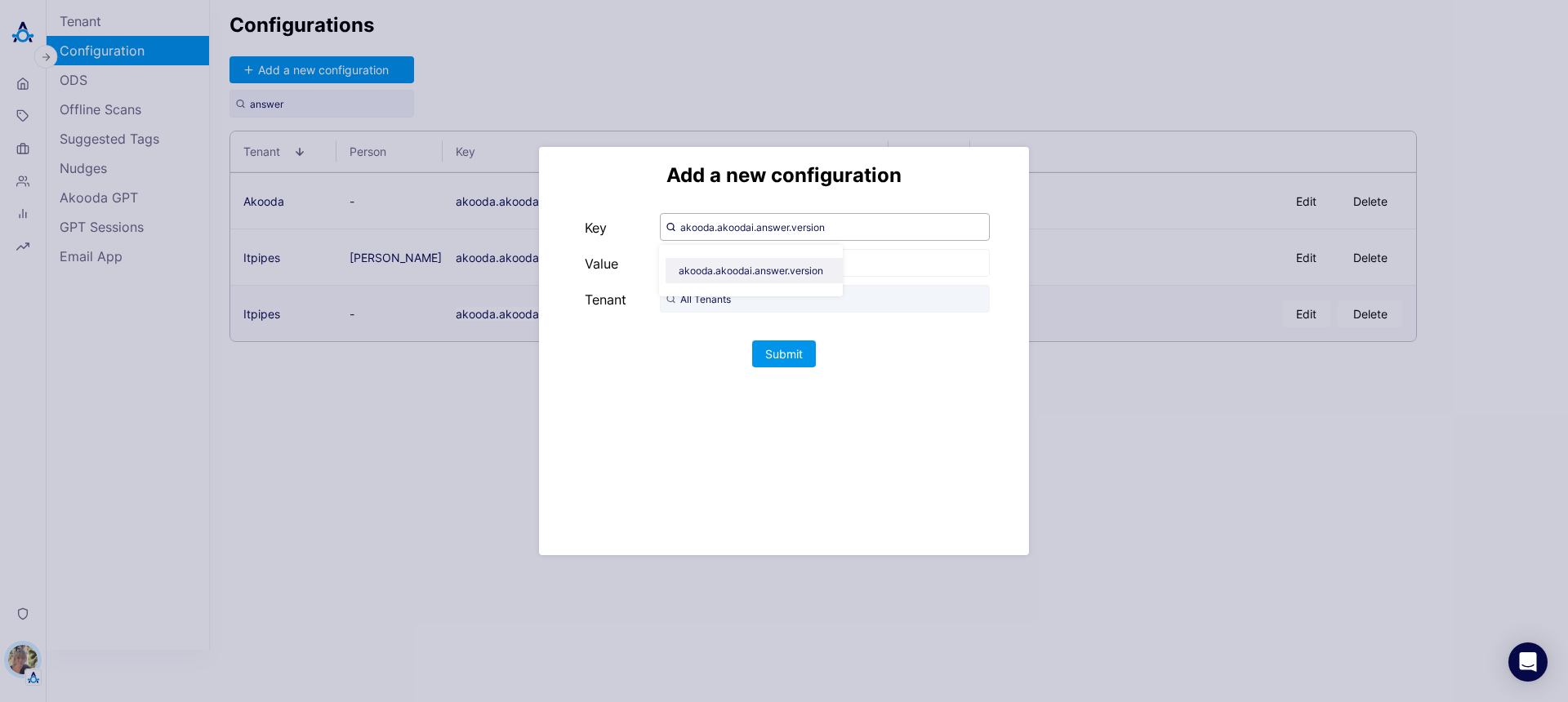
type input "akooda.akoodai.answer.version"
click at [800, 264] on span "akooda.akoodai.answer.version" at bounding box center [757, 271] width 184 height 25
click at [825, 259] on input "text" at bounding box center [825, 263] width 329 height 28
type input "v2"
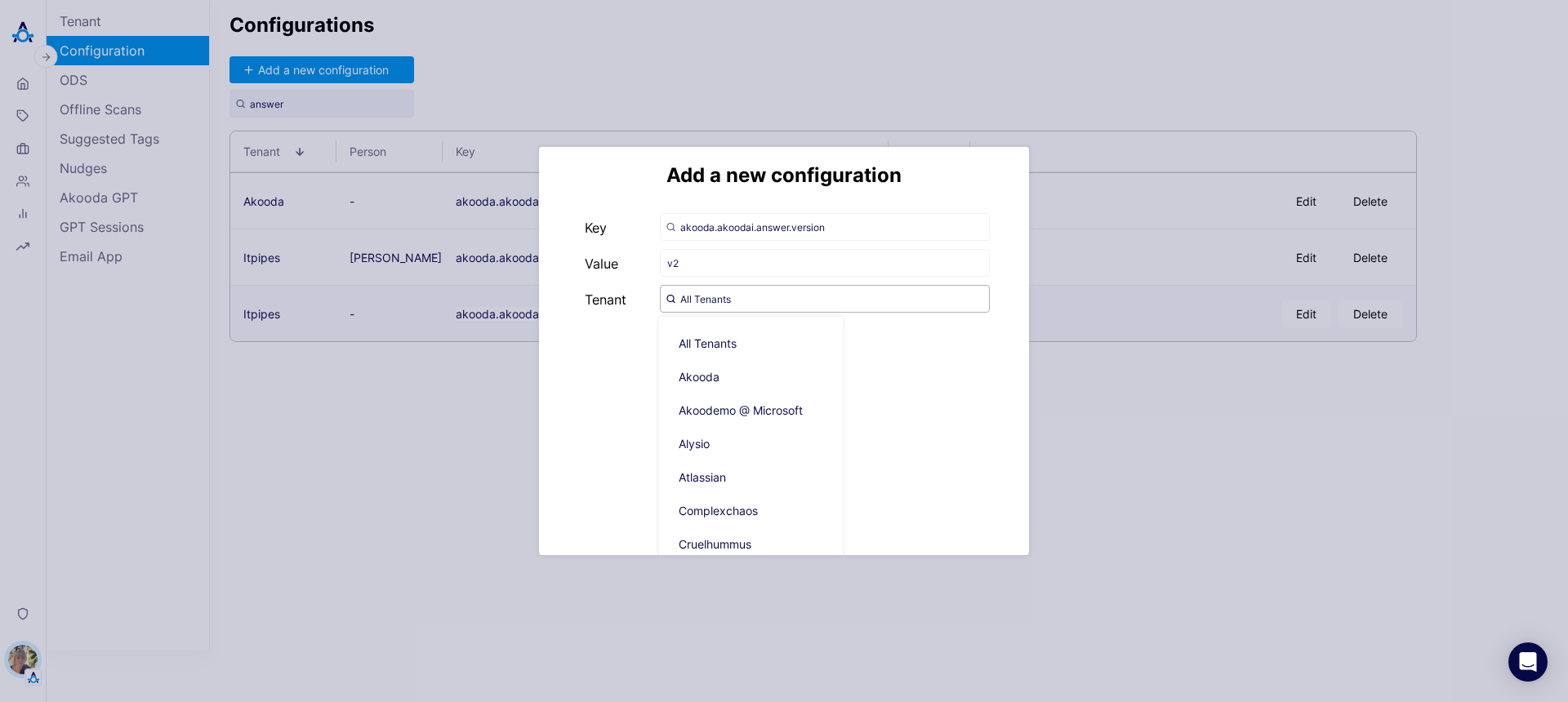
click at [729, 297] on input "All Tenants" at bounding box center [825, 299] width 329 height 28
click at [712, 371] on span "Akooda" at bounding box center [757, 377] width 184 height 27
type input "Akooda"
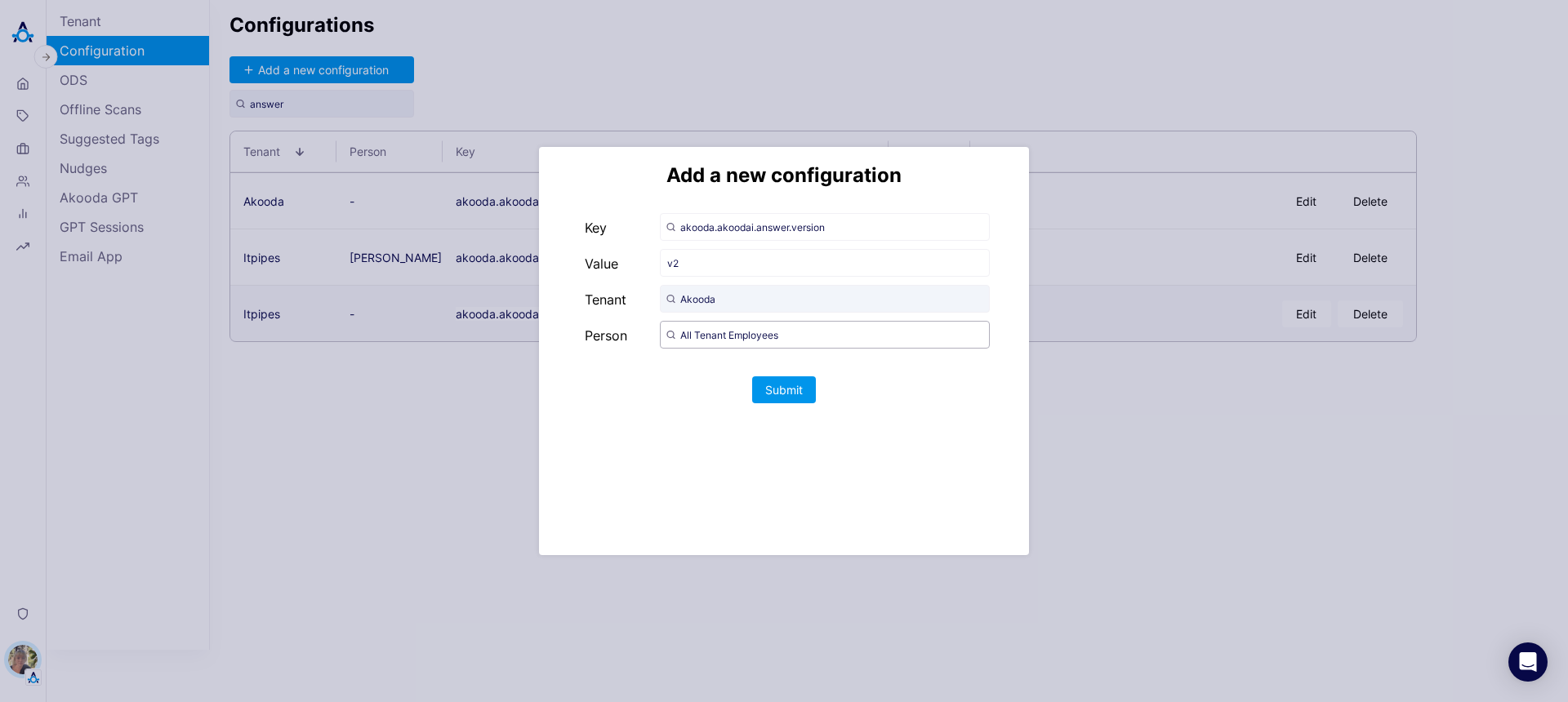
click at [717, 337] on input "All Tenant Employees" at bounding box center [825, 334] width 329 height 28
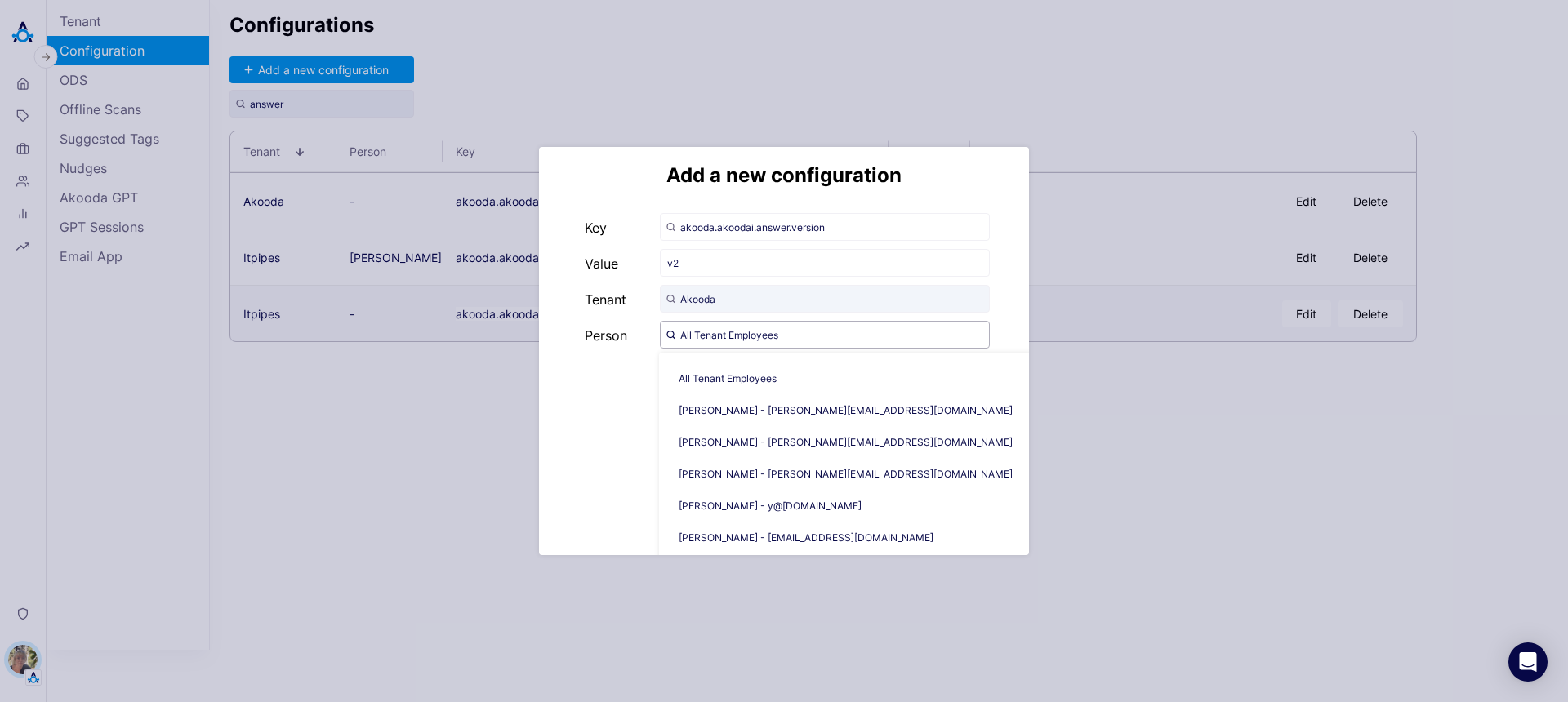
click at [738, 342] on input "All Tenant Employees" at bounding box center [825, 334] width 329 height 28
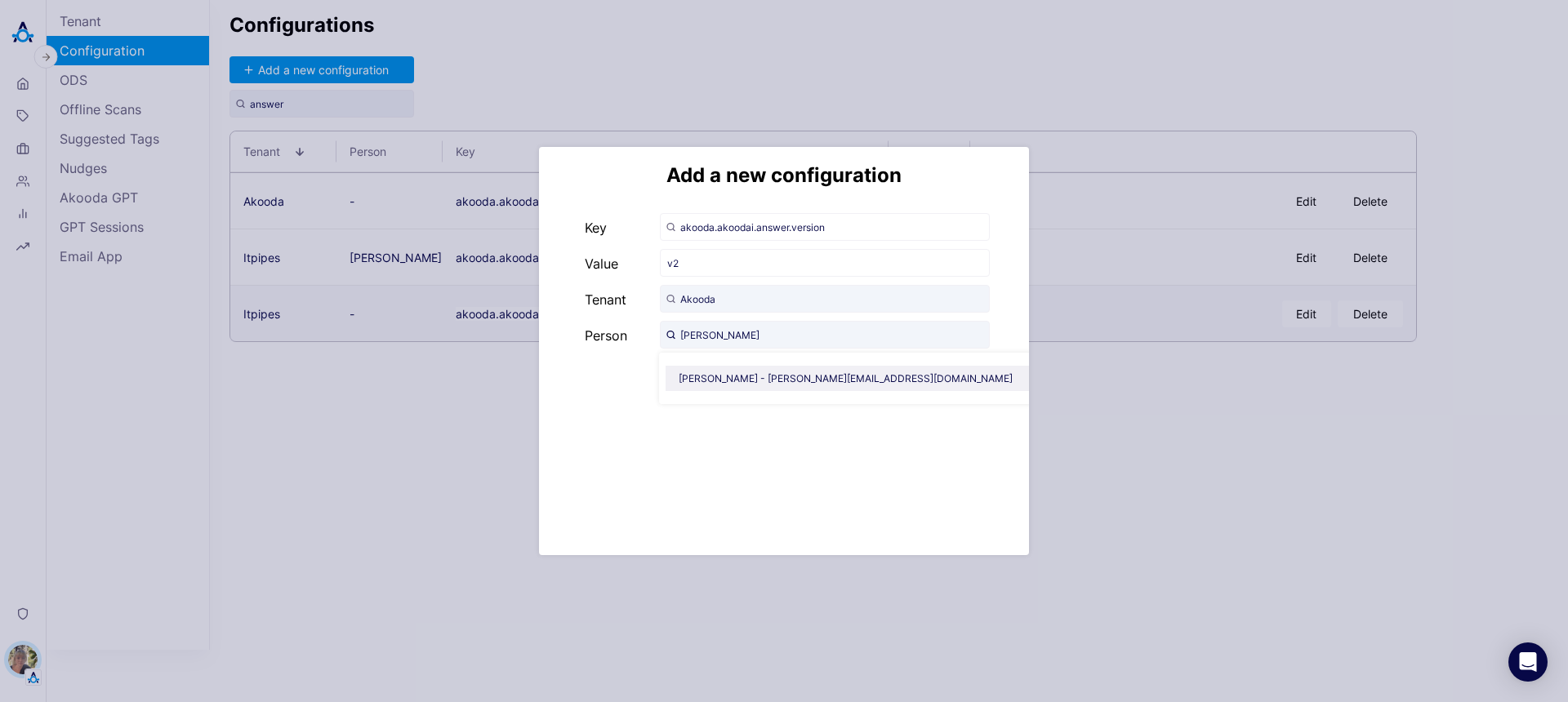
type input "Alisa Faingold - alisa@akooda.co"
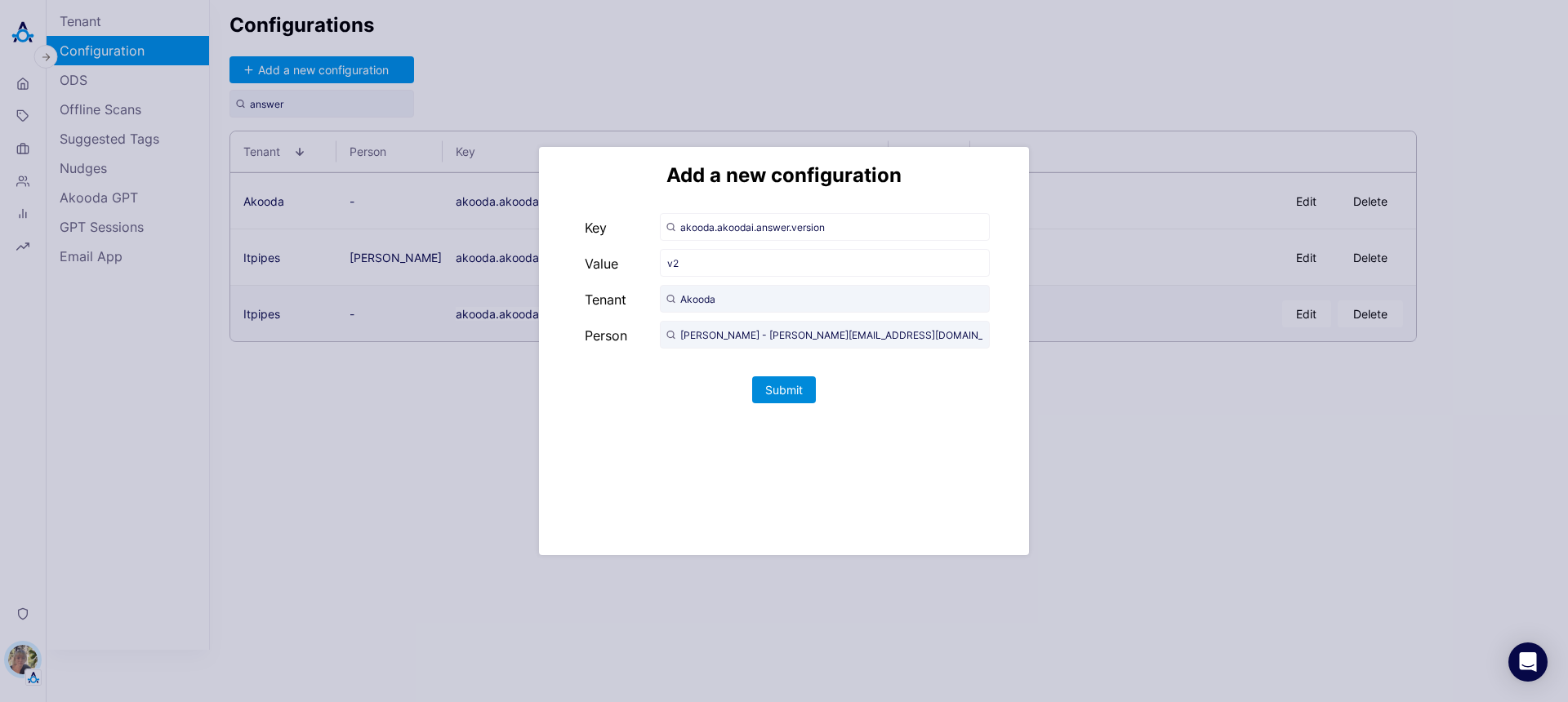
click at [795, 389] on button "Submit" at bounding box center [783, 390] width 64 height 27
click at [1193, 505] on div "Add a new configuration Key akooda.akoodai.answer.version Value v2 Tenant Akood…" at bounding box center [784, 351] width 1568 height 702
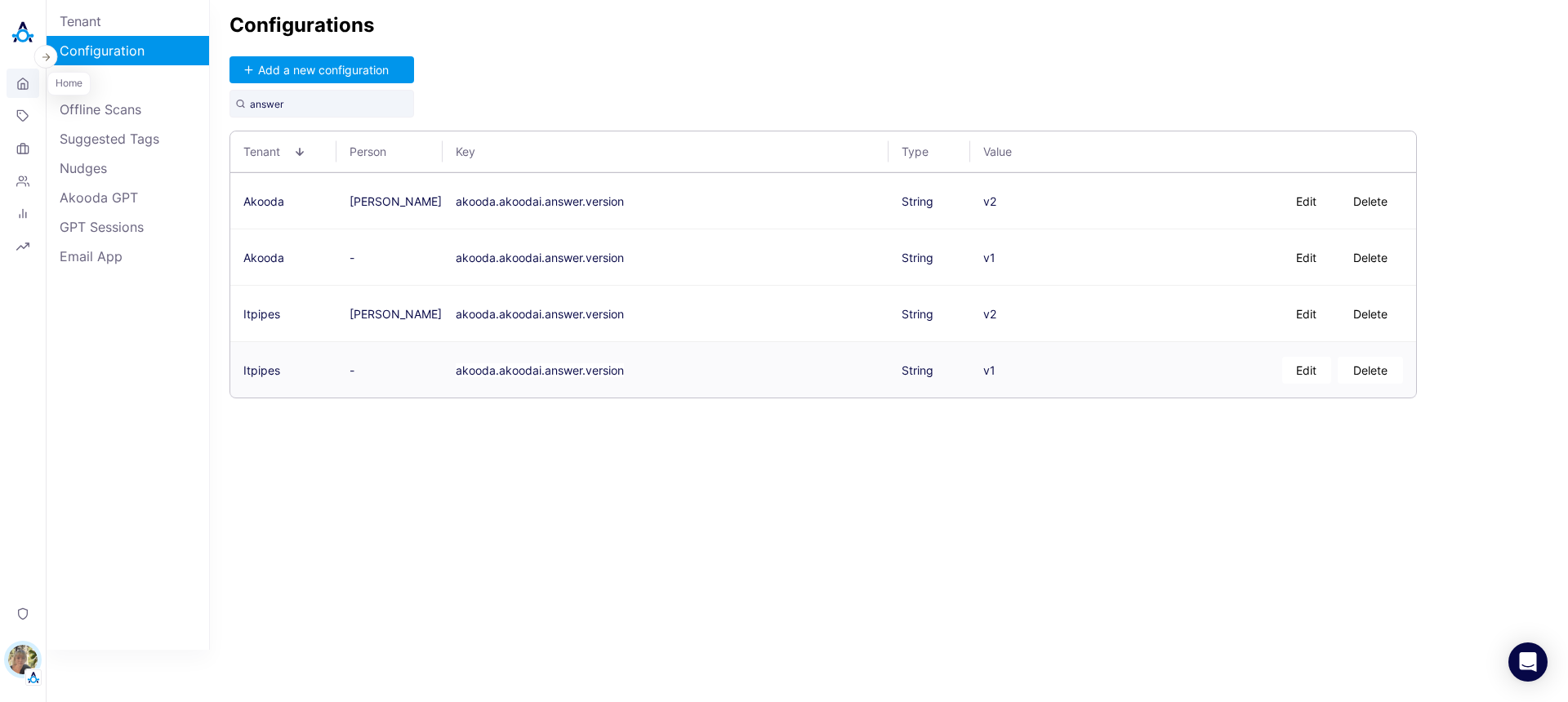
click at [14, 89] on link "Home" at bounding box center [23, 83] width 32 height 30
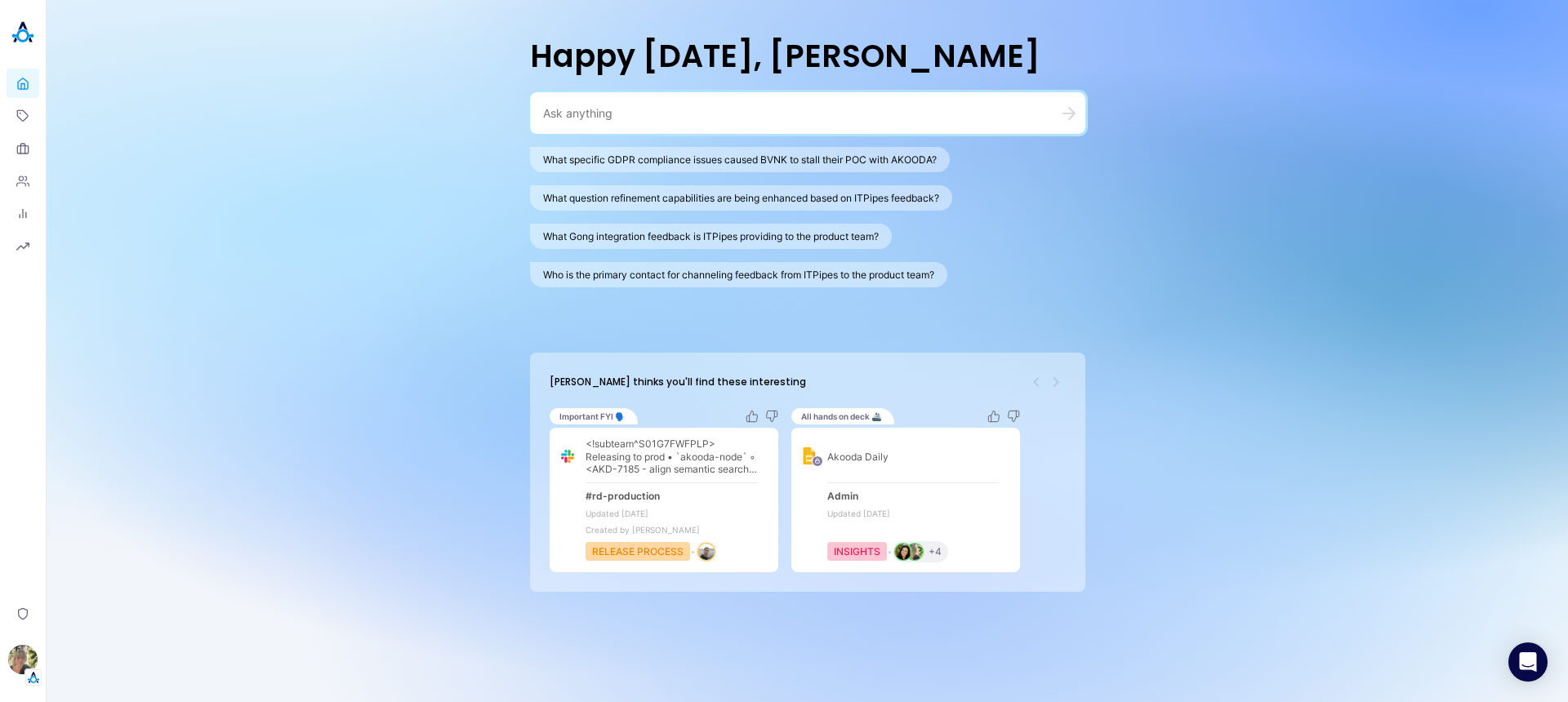
drag, startPoint x: 643, startPoint y: 135, endPoint x: 646, endPoint y: 105, distance: 30.1
click at [643, 135] on div "What specific GDPR compliance issues caused BVNK to stall their POC with AKOODA…" at bounding box center [807, 215] width 555 height 248
click at [646, 99] on div at bounding box center [807, 112] width 555 height 41
click at [795, 112] on textarea at bounding box center [788, 112] width 490 height 15
paste textarea "Tell me all about Search V2"
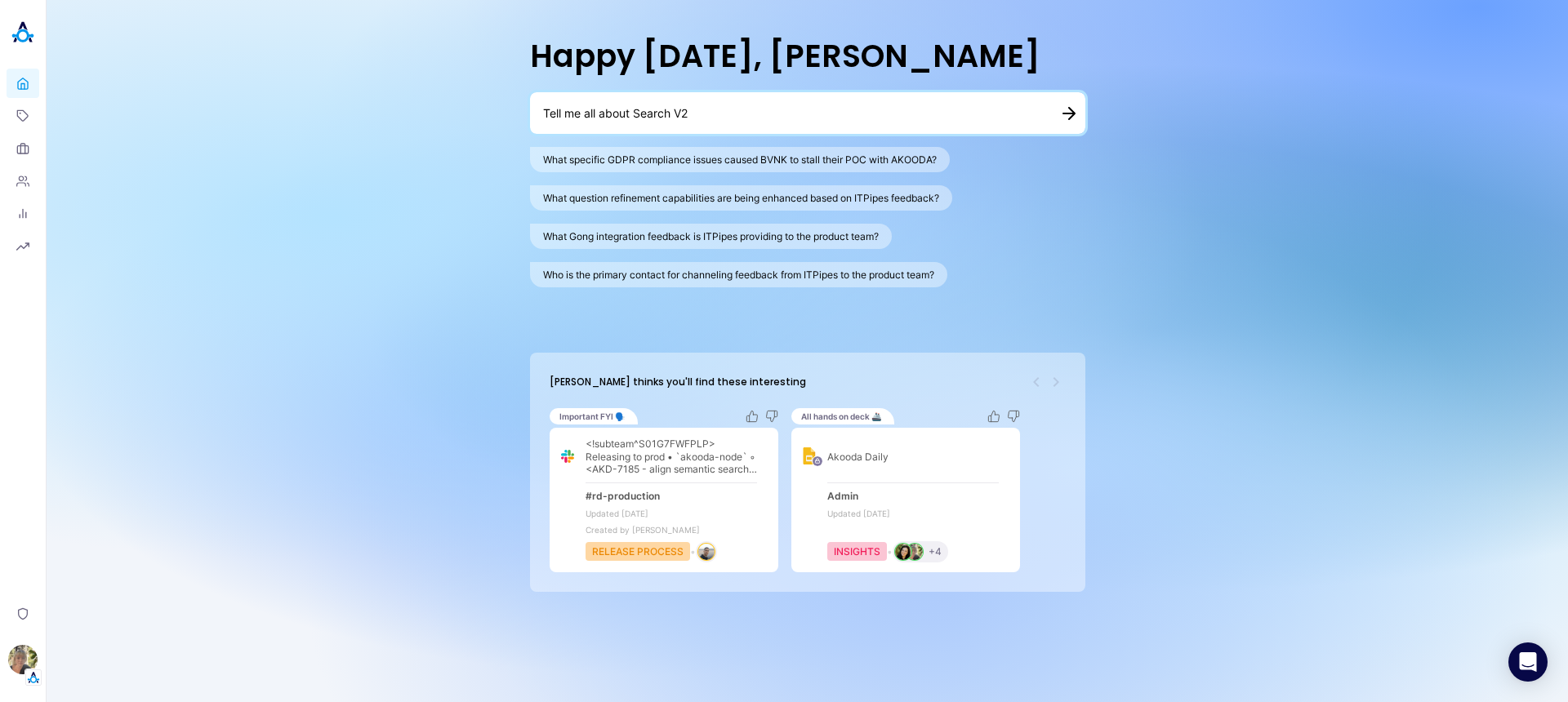
type textarea "Tell me all about Search V2"
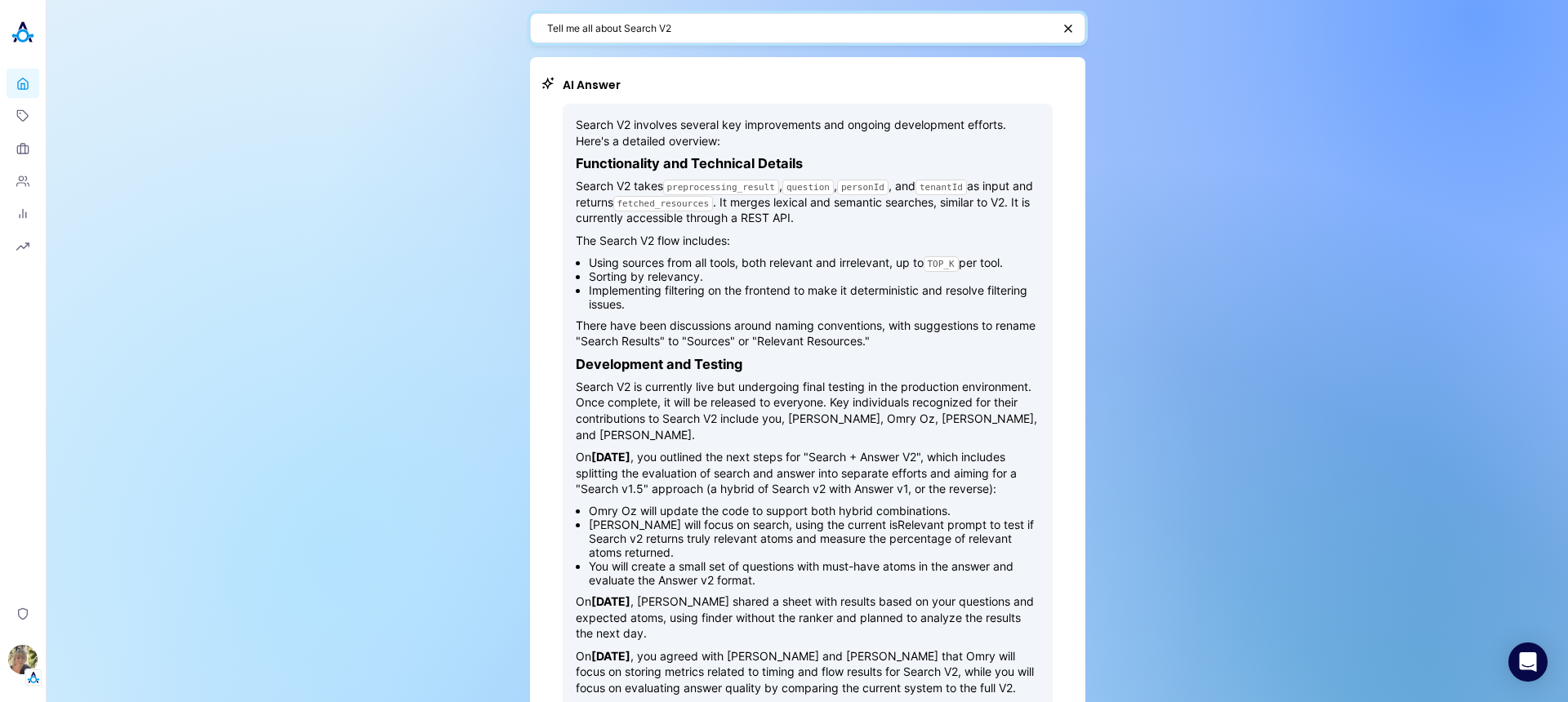
click at [745, 25] on textarea "Tell me all about Search V2" at bounding box center [799, 28] width 505 height 15
